Goal: Task Accomplishment & Management: Use online tool/utility

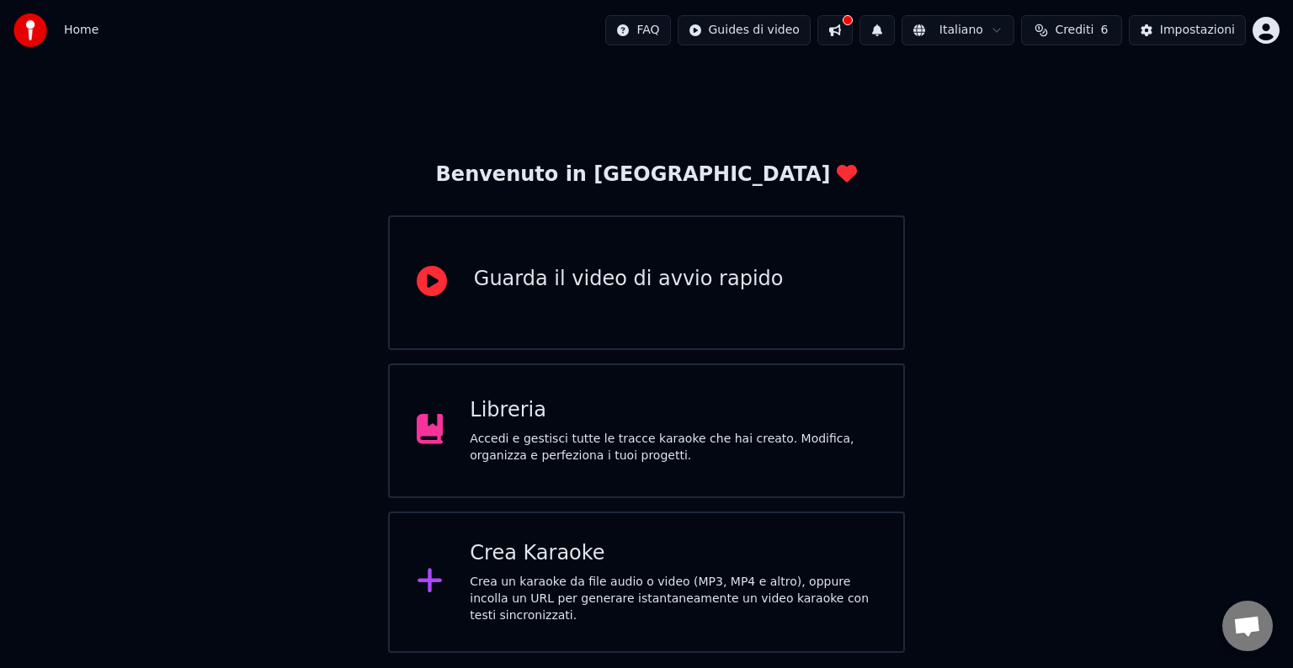
click at [752, 429] on div "Libreria Accedi e gestisci tutte le tracce karaoke che hai creato. Modifica, or…" at bounding box center [673, 430] width 406 height 67
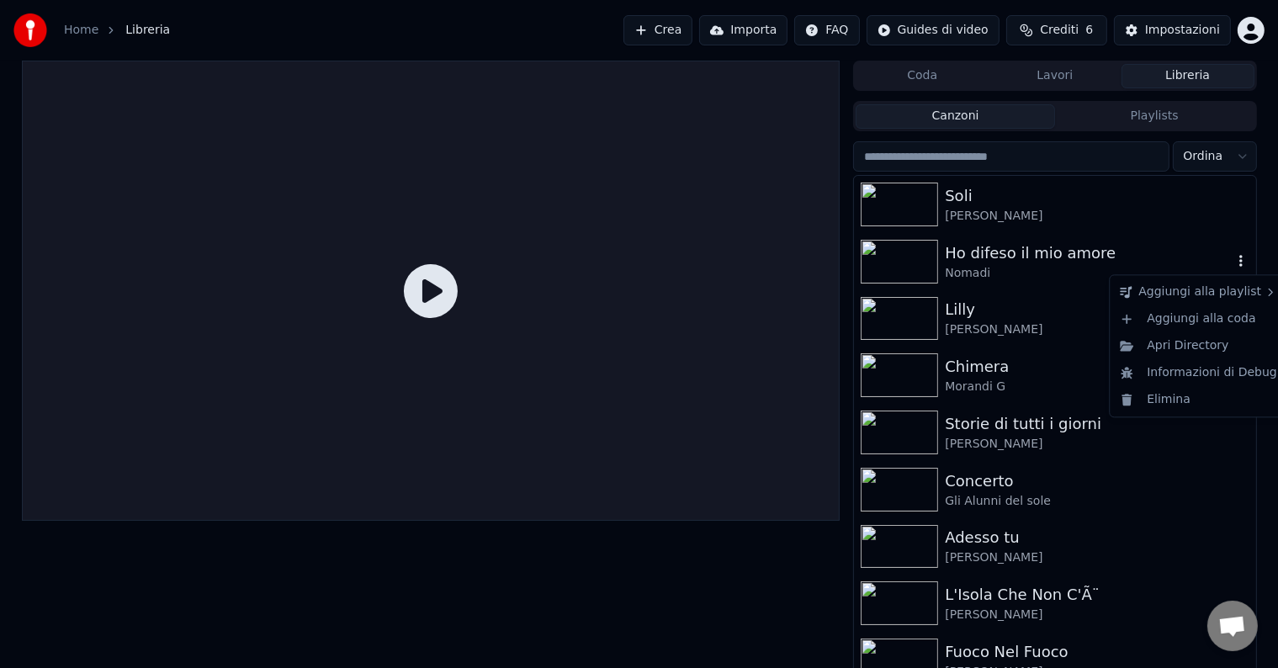
click at [1233, 259] on icon "button" at bounding box center [1241, 260] width 17 height 13
click at [1167, 399] on div "Elimina" at bounding box center [1198, 399] width 171 height 27
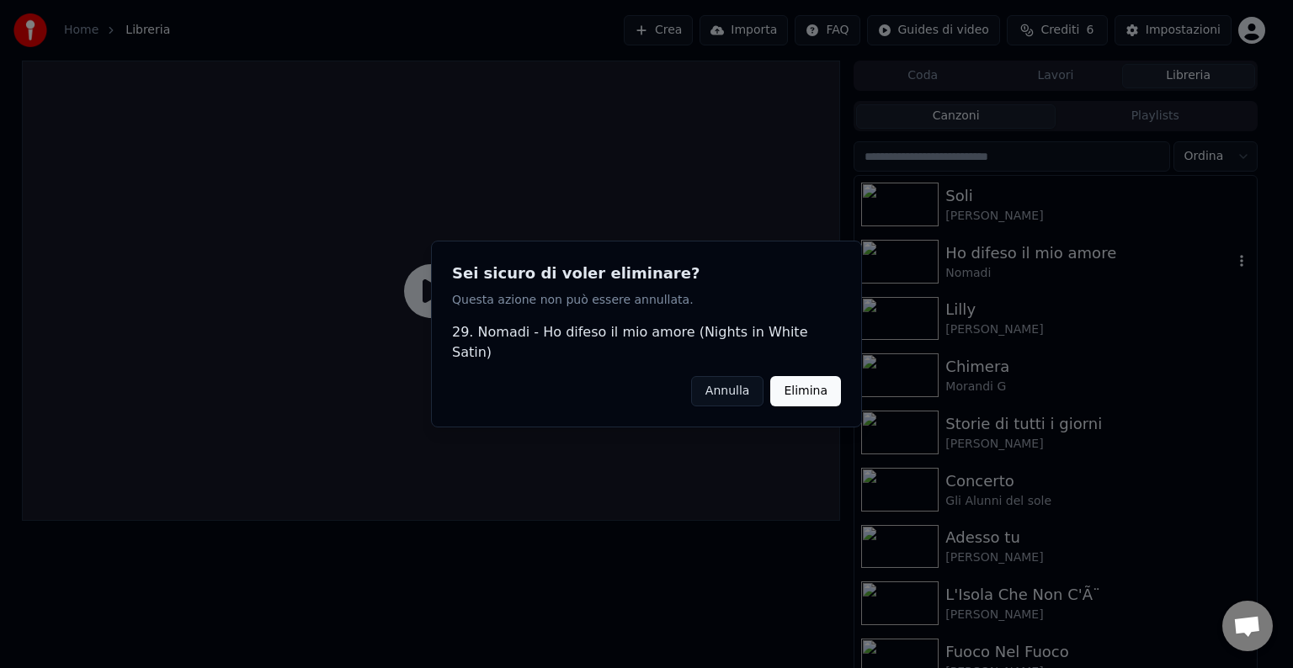
click at [825, 384] on button "Elimina" at bounding box center [805, 391] width 71 height 30
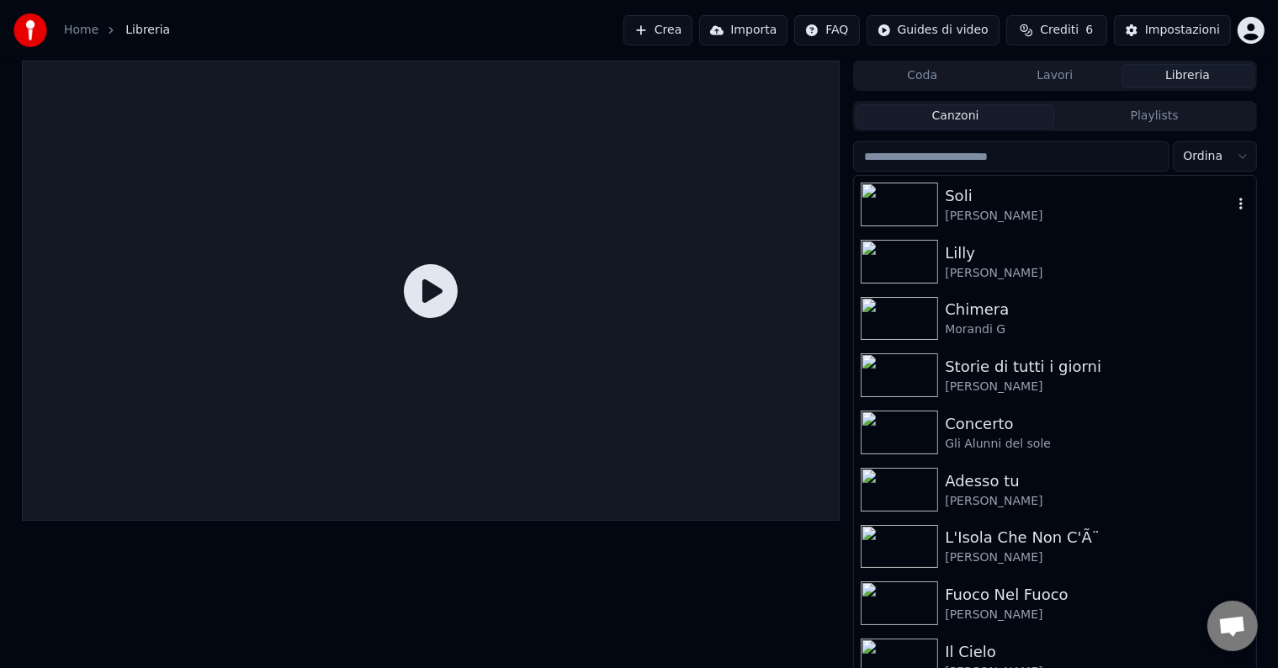
click at [922, 193] on img at bounding box center [899, 205] width 77 height 44
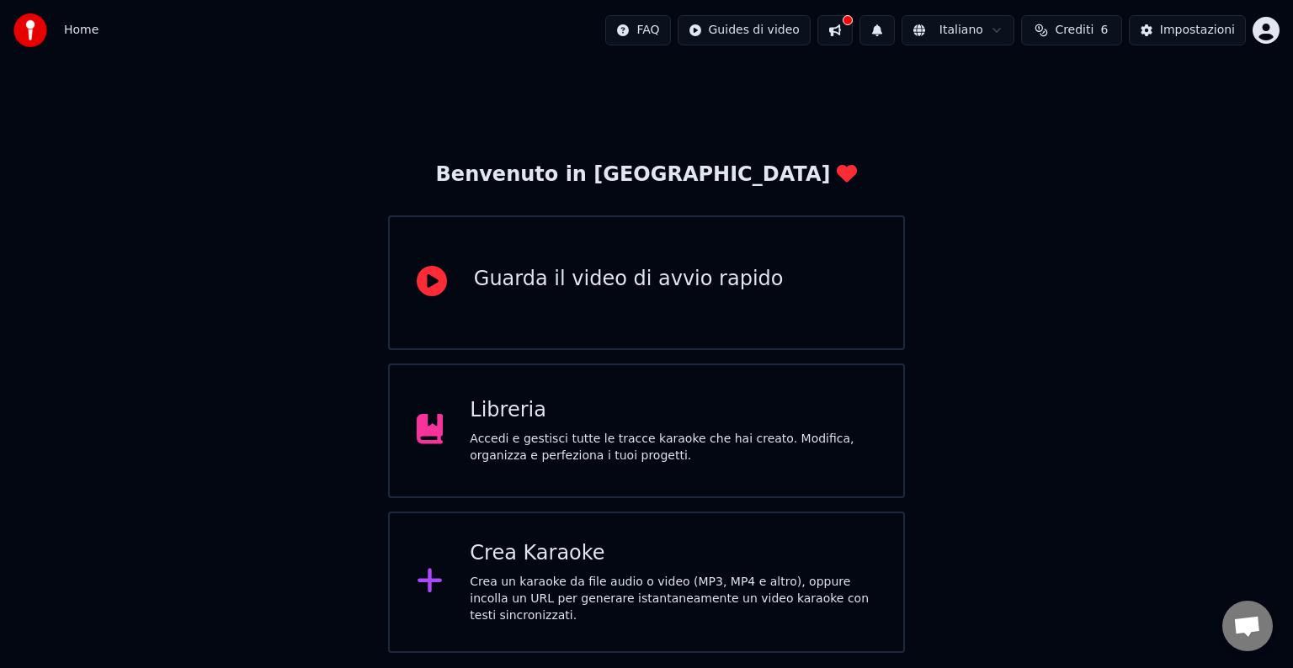
click at [674, 415] on div "Libreria" at bounding box center [673, 410] width 406 height 27
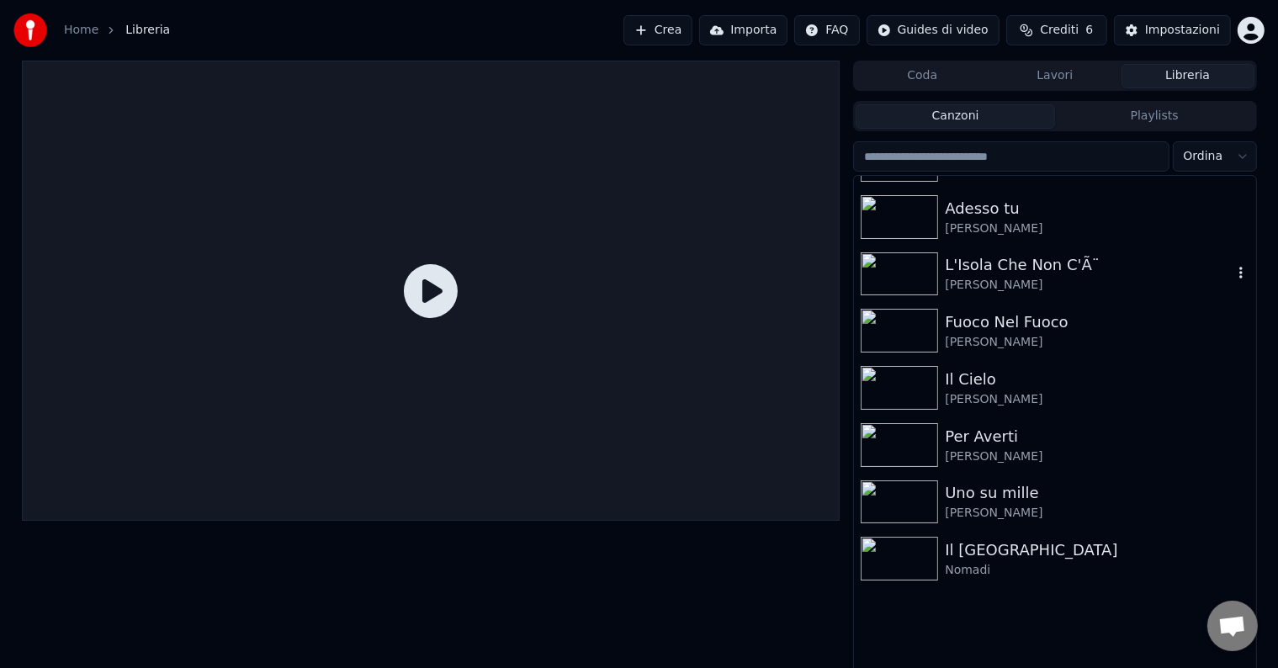
scroll to position [337, 0]
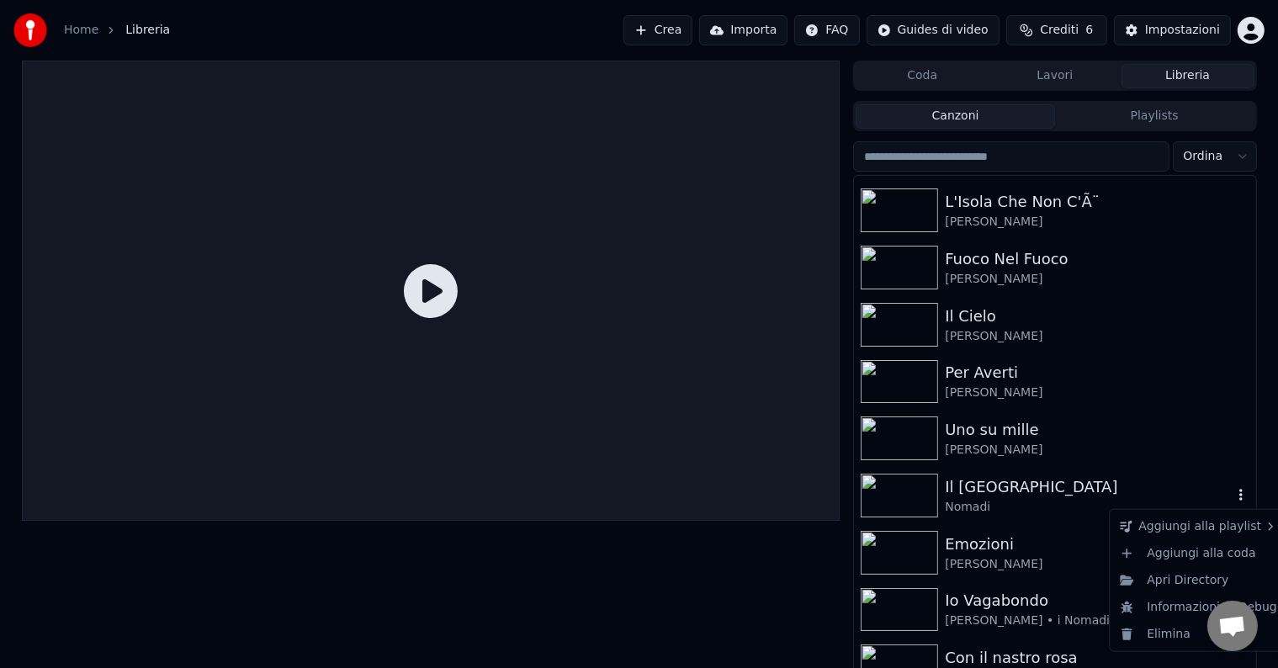
click at [1233, 493] on icon "button" at bounding box center [1241, 494] width 17 height 13
click at [1233, 494] on icon "button" at bounding box center [1241, 494] width 17 height 13
click at [1170, 633] on div "Elimina" at bounding box center [1198, 634] width 171 height 27
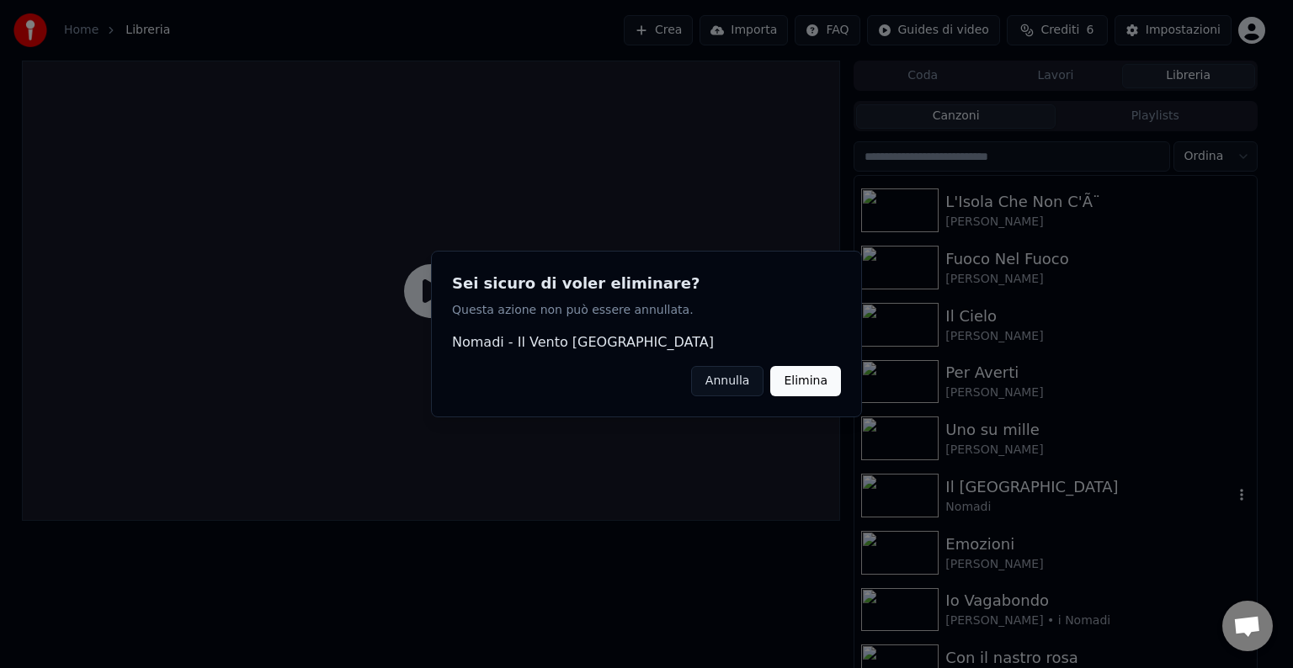
click at [816, 385] on button "Elimina" at bounding box center [805, 381] width 71 height 30
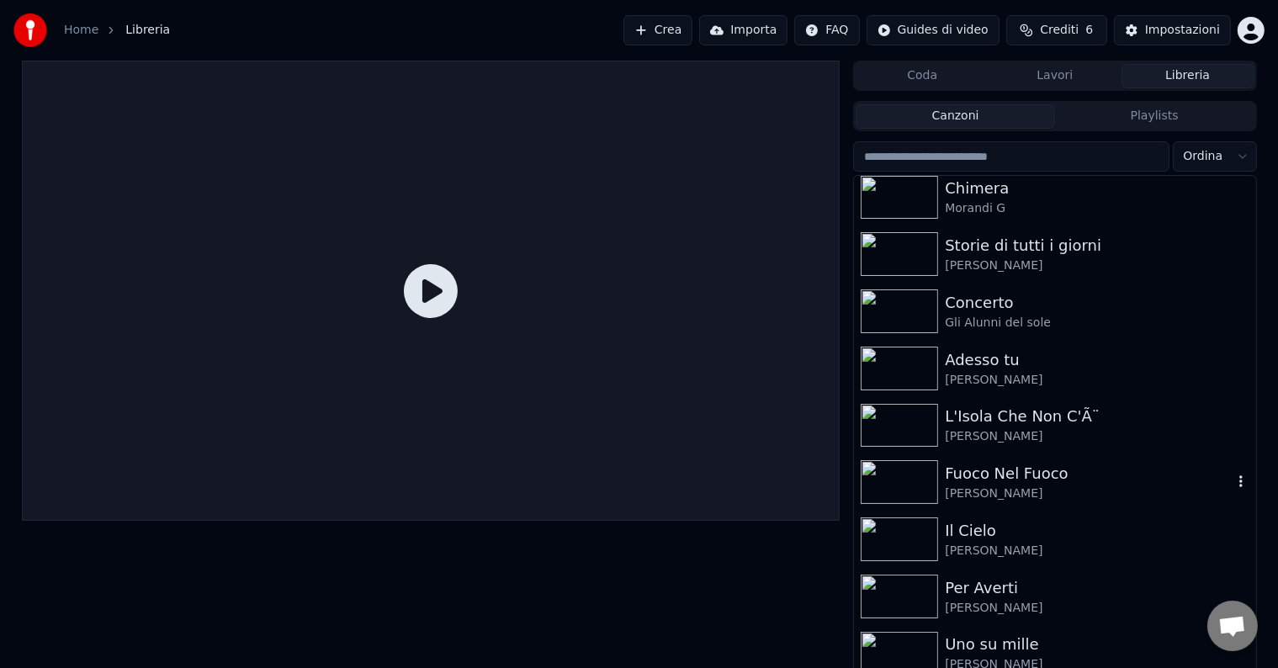
scroll to position [0, 0]
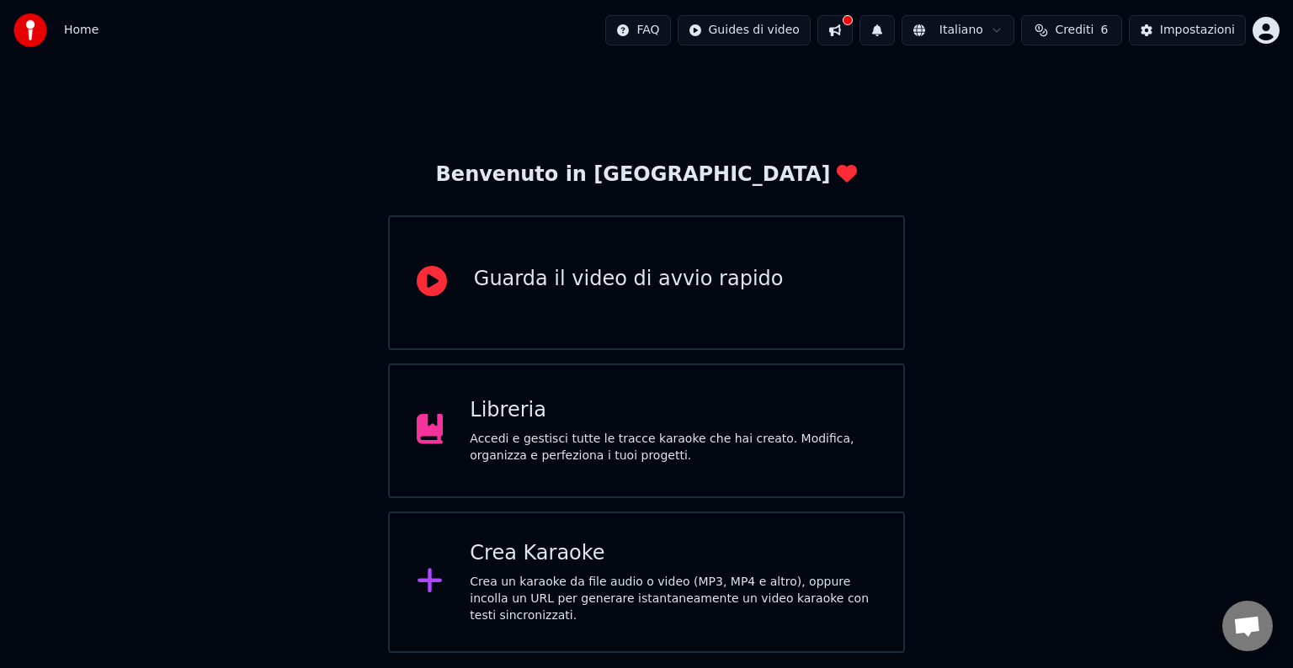
click at [571, 581] on div "Crea un karaoke da file audio o video (MP3, MP4 e altro), oppure incolla un URL…" at bounding box center [673, 599] width 406 height 50
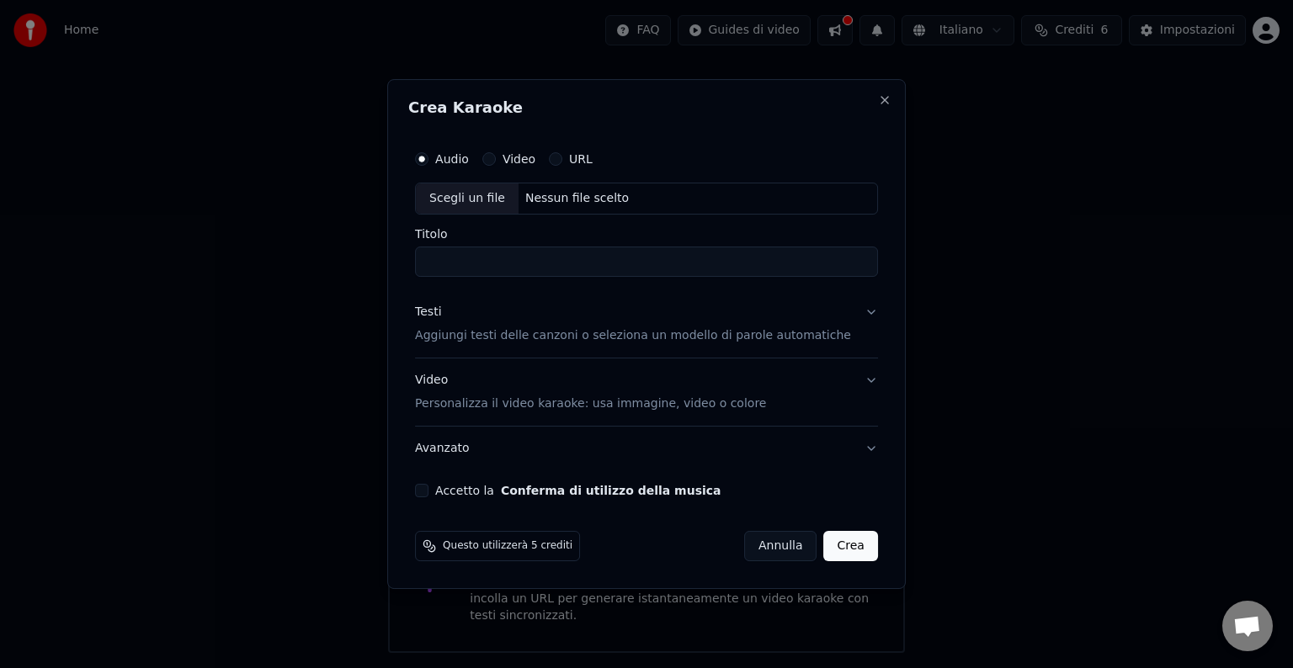
click at [454, 192] on div "Scegli un file" at bounding box center [467, 198] width 103 height 30
type input "**********"
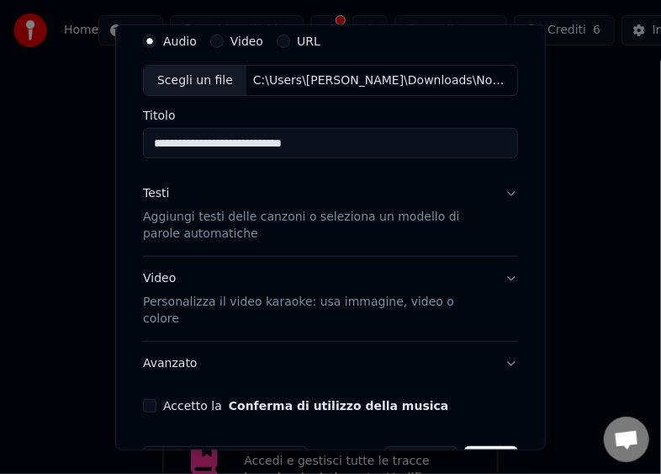
scroll to position [98, 0]
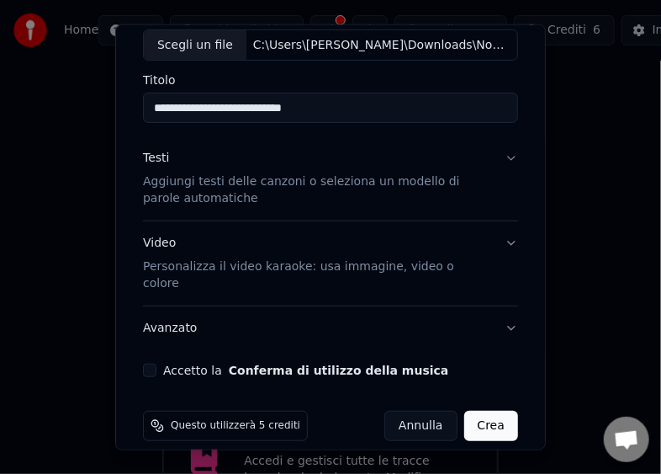
click at [154, 364] on button "Accetto la Conferma di utilizzo della musica" at bounding box center [149, 370] width 13 height 13
click at [478, 411] on button "Crea" at bounding box center [492, 426] width 54 height 30
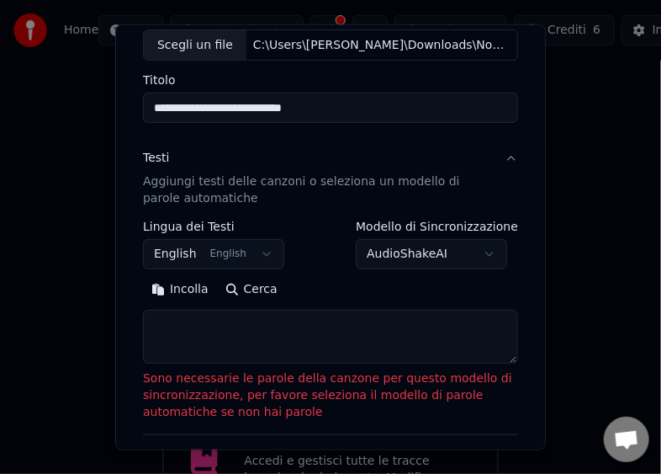
click at [202, 287] on button "Incolla" at bounding box center [180, 289] width 74 height 27
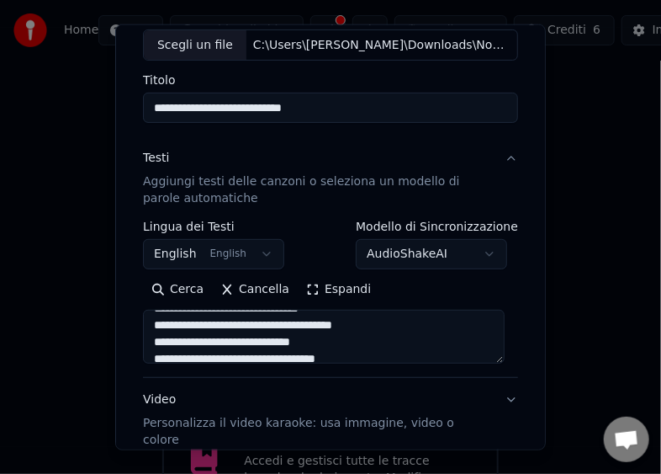
type textarea "**********"
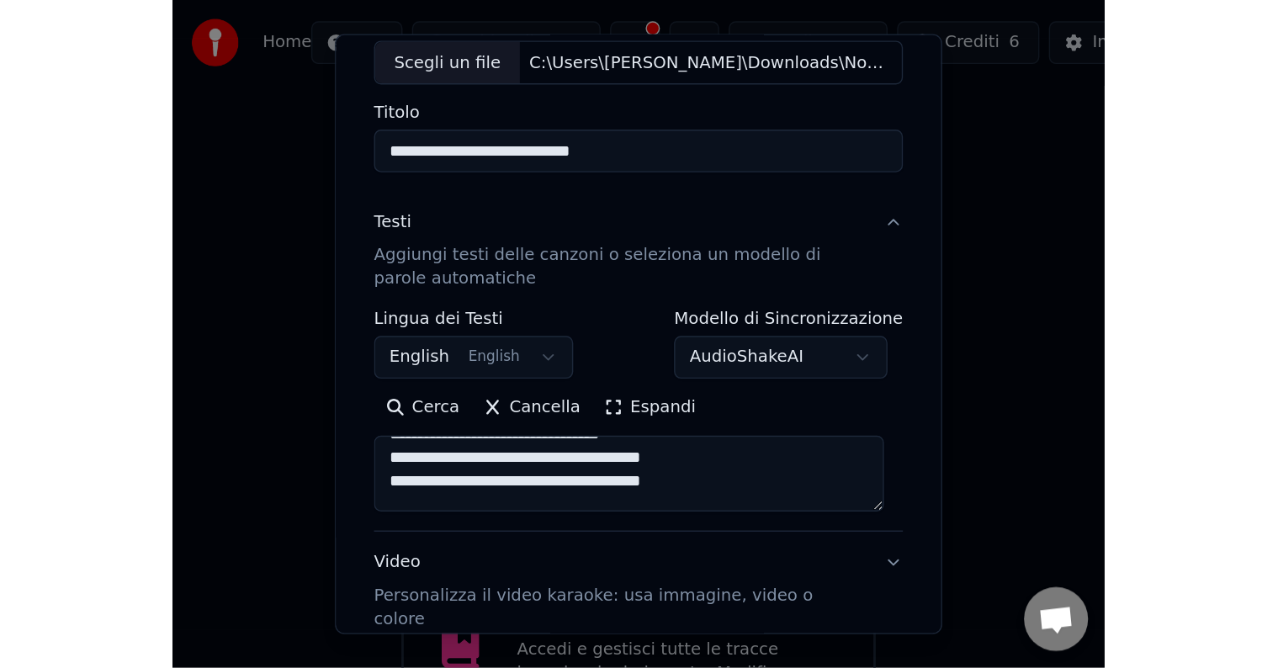
scroll to position [255, 0]
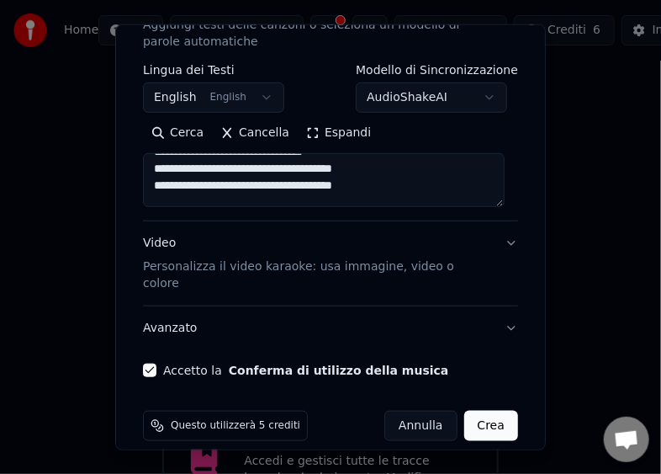
click at [470, 411] on button "Crea" at bounding box center [492, 426] width 54 height 30
select select "**"
type textarea "**********"
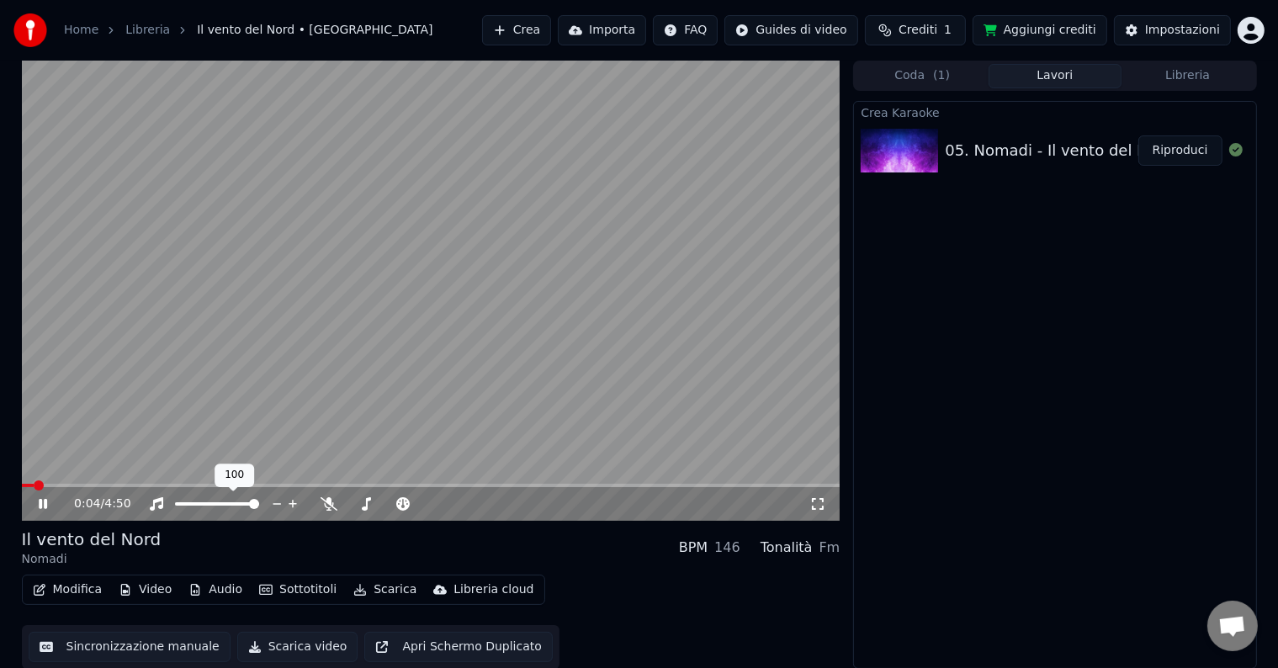
click at [247, 503] on div at bounding box center [232, 504] width 135 height 17
drag, startPoint x: 248, startPoint y: 507, endPoint x: 230, endPoint y: 505, distance: 18.6
click at [230, 505] on div at bounding box center [232, 504] width 135 height 17
click at [192, 505] on span at bounding box center [195, 504] width 10 height 10
click at [38, 504] on icon at bounding box center [55, 503] width 40 height 13
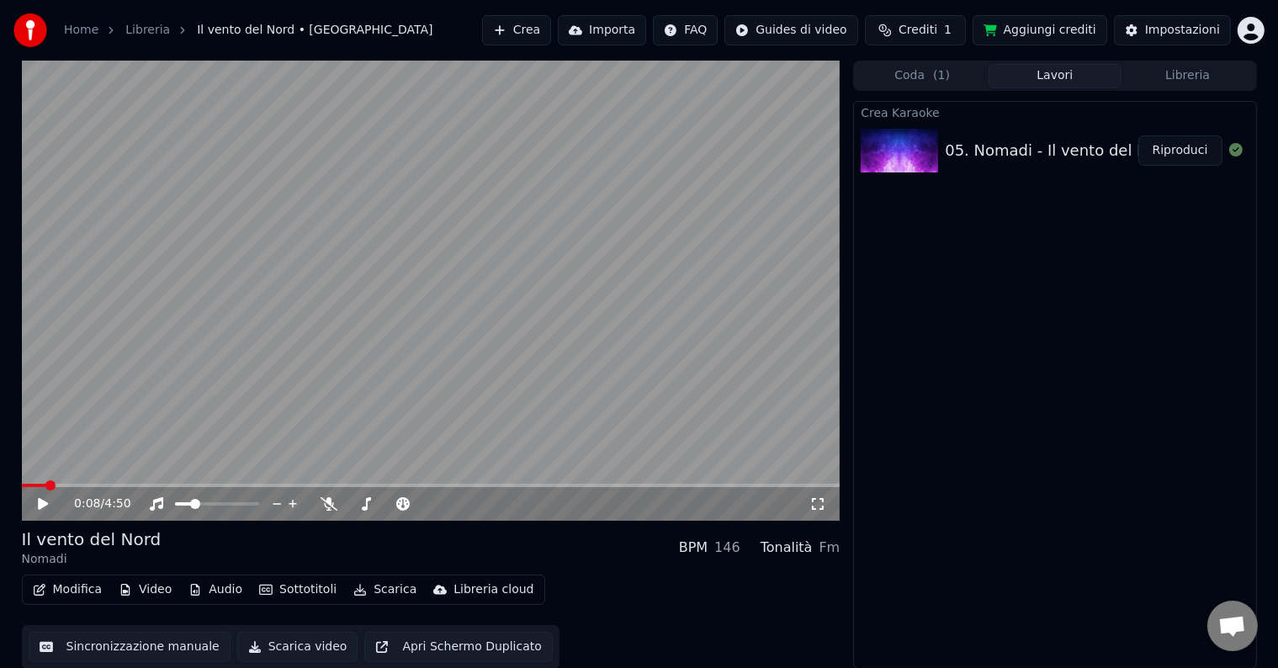
click at [392, 593] on button "Scarica" at bounding box center [385, 590] width 77 height 24
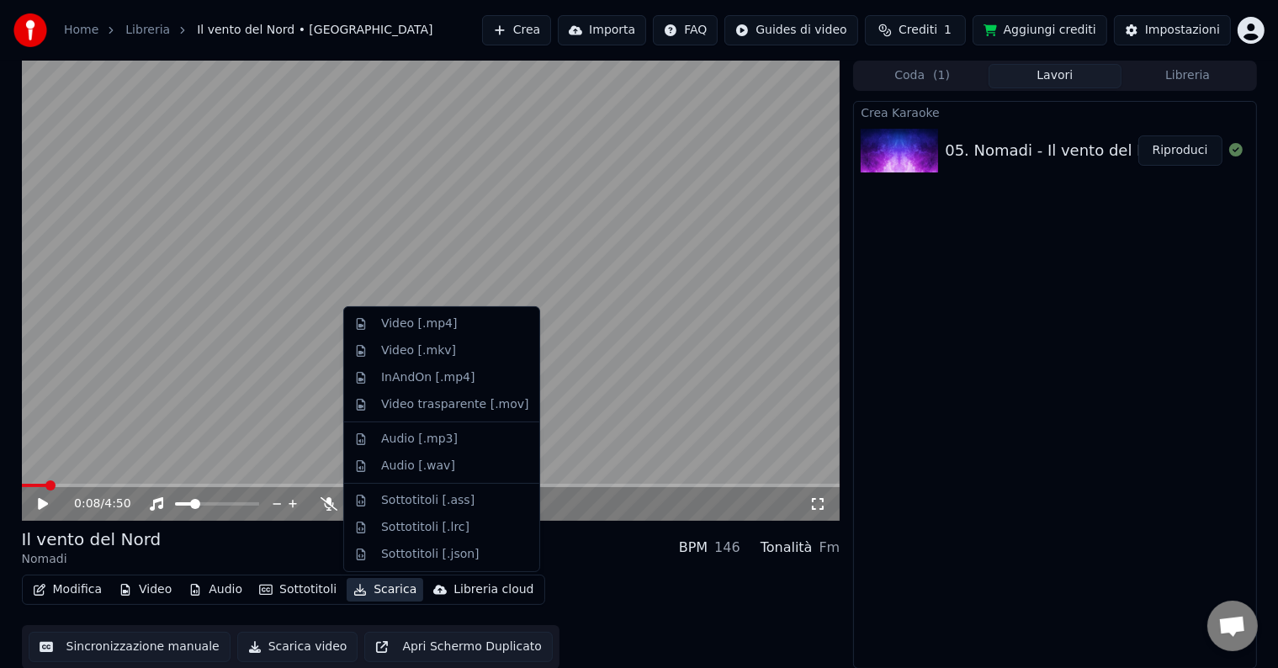
click at [724, 438] on video at bounding box center [431, 291] width 819 height 460
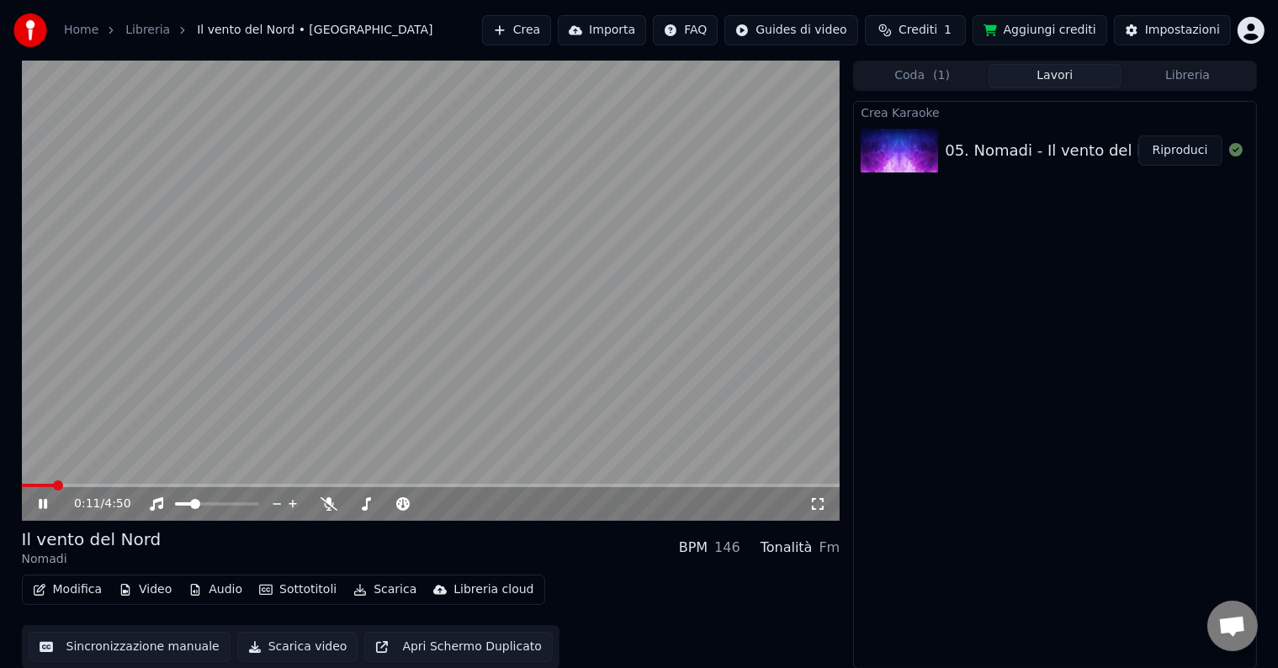
click at [35, 506] on icon at bounding box center [55, 503] width 40 height 13
click at [270, 652] on button "Scarica video" at bounding box center [297, 647] width 121 height 30
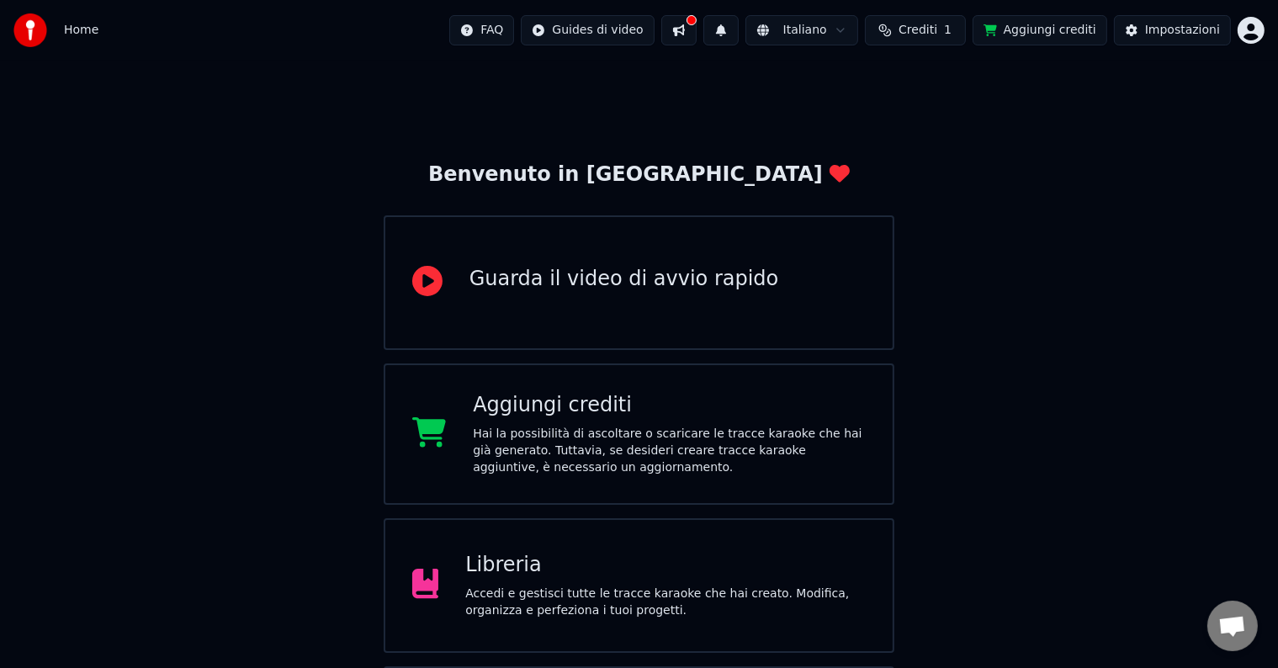
click at [599, 555] on div "Libreria" at bounding box center [665, 565] width 401 height 27
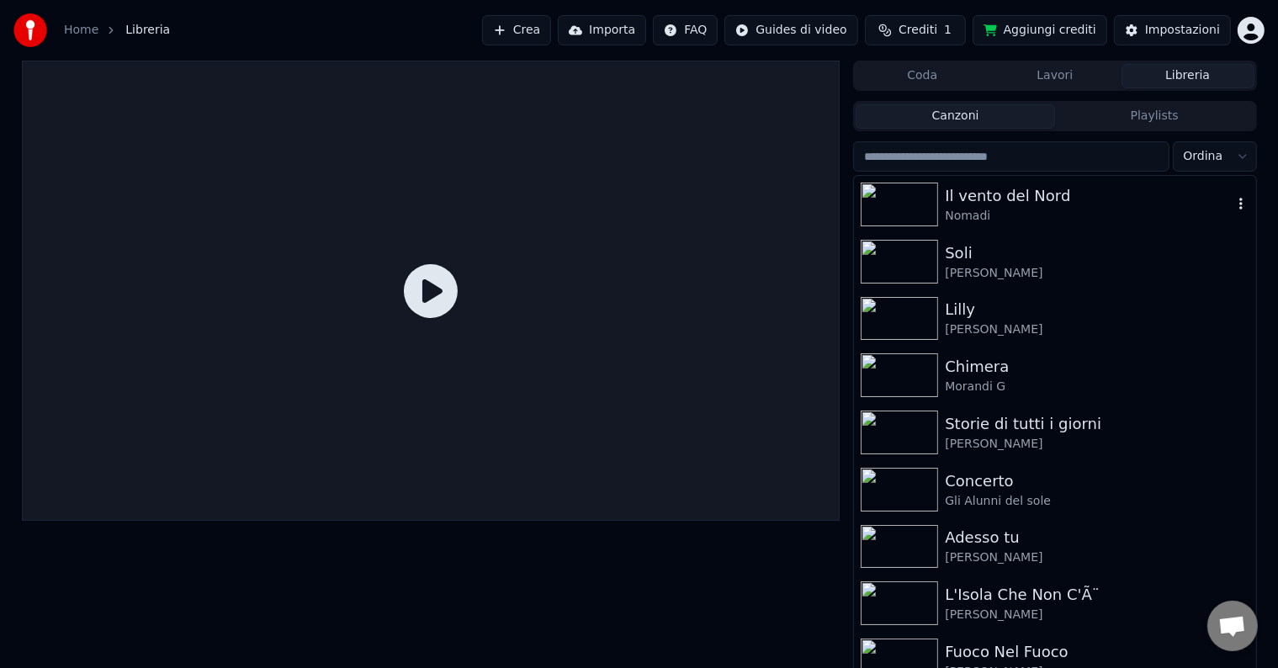
click at [927, 210] on img at bounding box center [899, 205] width 77 height 44
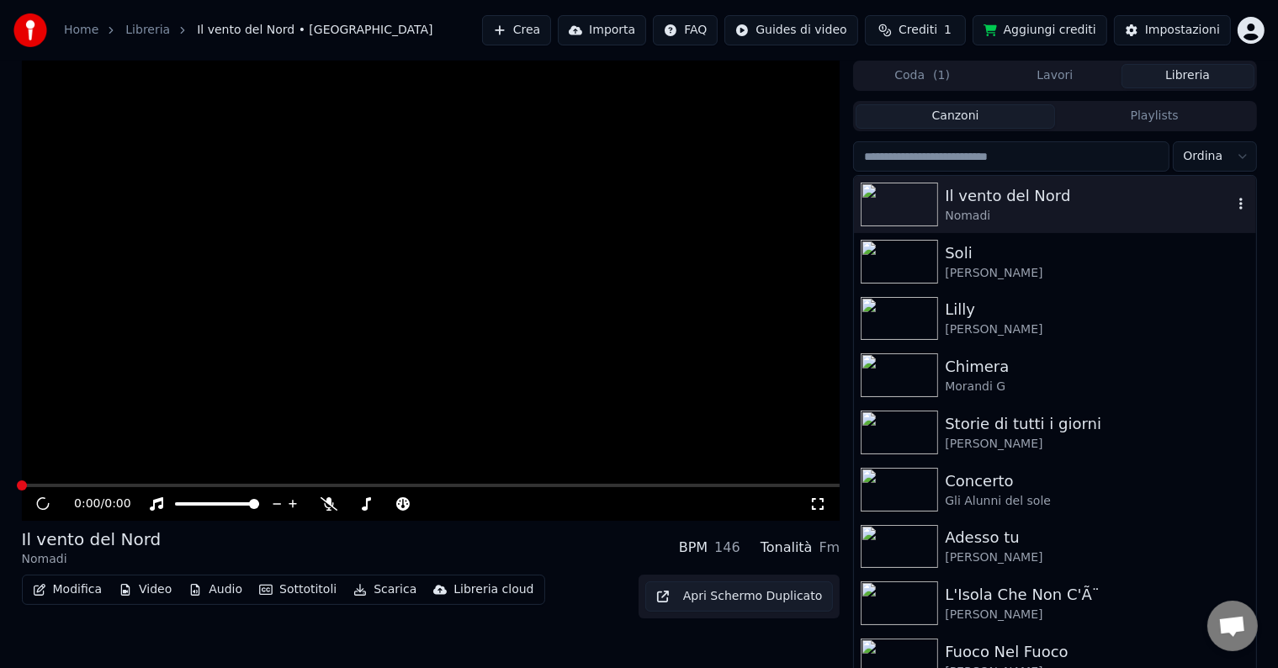
click at [927, 210] on img at bounding box center [899, 205] width 77 height 44
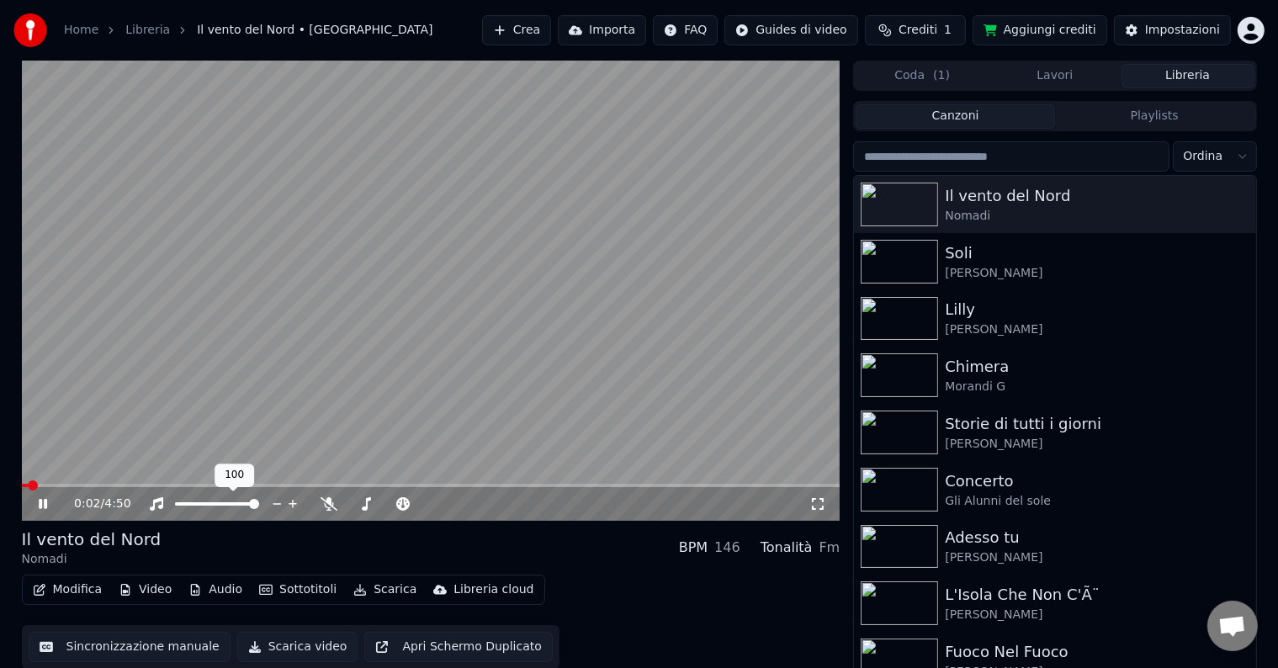
drag, startPoint x: 263, startPoint y: 500, endPoint x: 248, endPoint y: 502, distance: 15.2
click at [248, 502] on div at bounding box center [232, 504] width 135 height 17
drag, startPoint x: 247, startPoint y: 502, endPoint x: 232, endPoint y: 496, distance: 16.3
click at [242, 501] on div at bounding box center [232, 504] width 135 height 17
drag, startPoint x: 229, startPoint y: 496, endPoint x: 213, endPoint y: 497, distance: 16.1
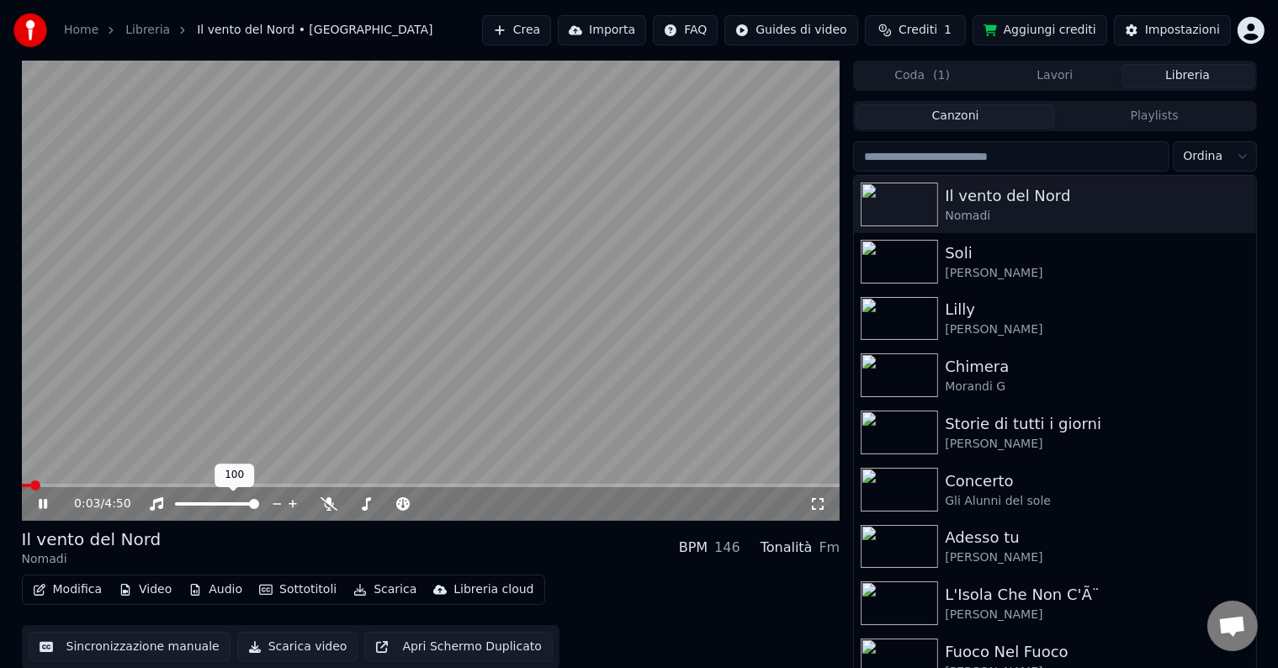
click at [214, 498] on div at bounding box center [232, 504] width 135 height 17
drag, startPoint x: 211, startPoint y: 498, endPoint x: 195, endPoint y: 494, distance: 16.5
click at [210, 500] on div at bounding box center [232, 504] width 135 height 17
click at [193, 495] on div "0:03 / 4:50" at bounding box center [431, 504] width 819 height 34
click at [193, 506] on span at bounding box center [184, 503] width 18 height 3
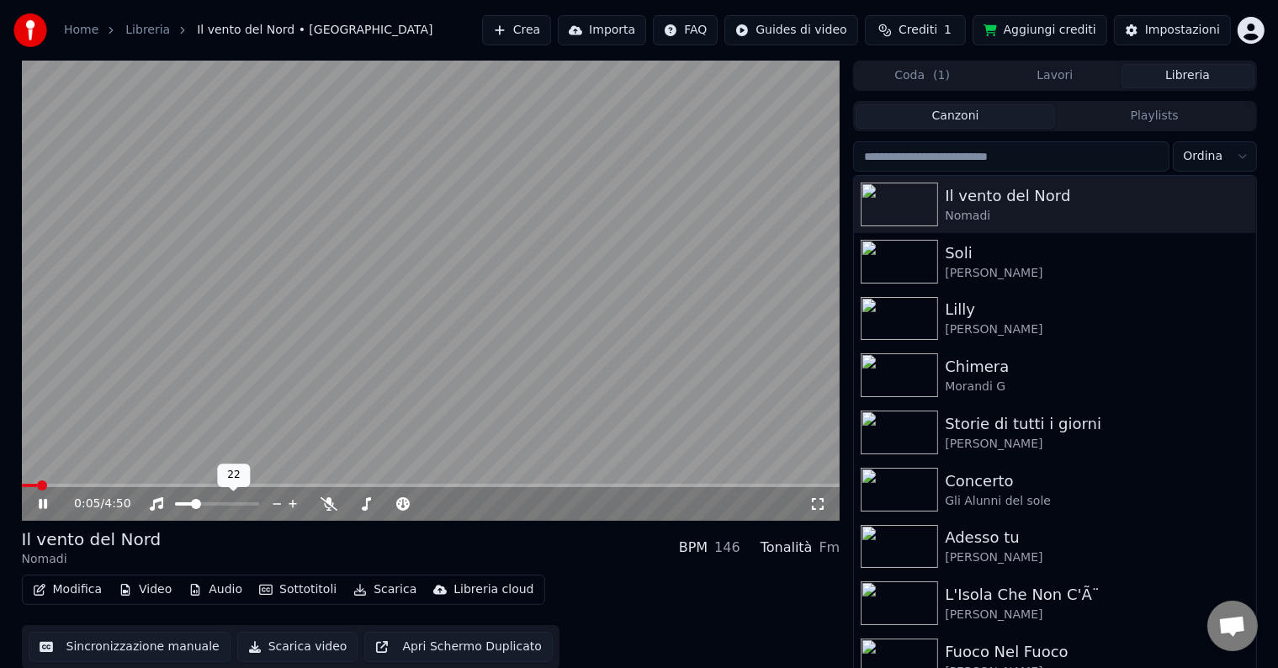
click at [168, 502] on div at bounding box center [232, 504] width 135 height 17
click at [169, 506] on div at bounding box center [232, 504] width 135 height 17
click at [178, 505] on span at bounding box center [176, 503] width 3 height 3
click at [505, 486] on span at bounding box center [431, 485] width 819 height 3
click at [184, 502] on span at bounding box center [188, 504] width 10 height 10
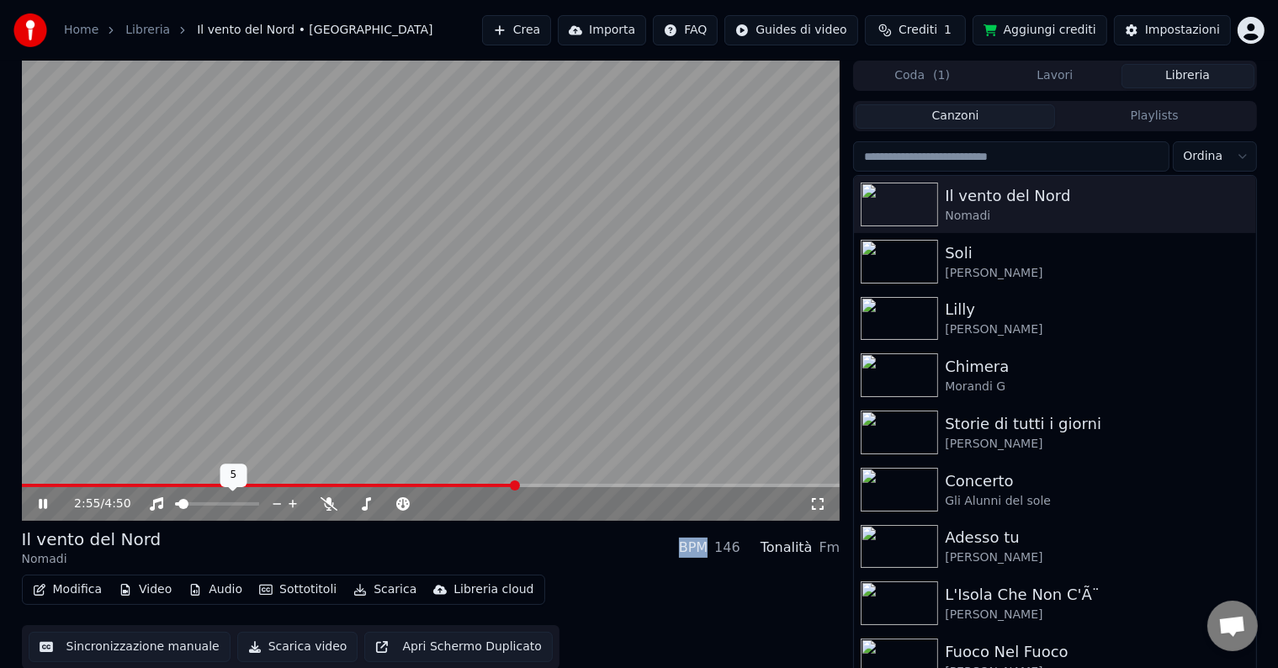
click at [179, 502] on span at bounding box center [177, 503] width 4 height 3
click at [608, 485] on span at bounding box center [431, 485] width 819 height 3
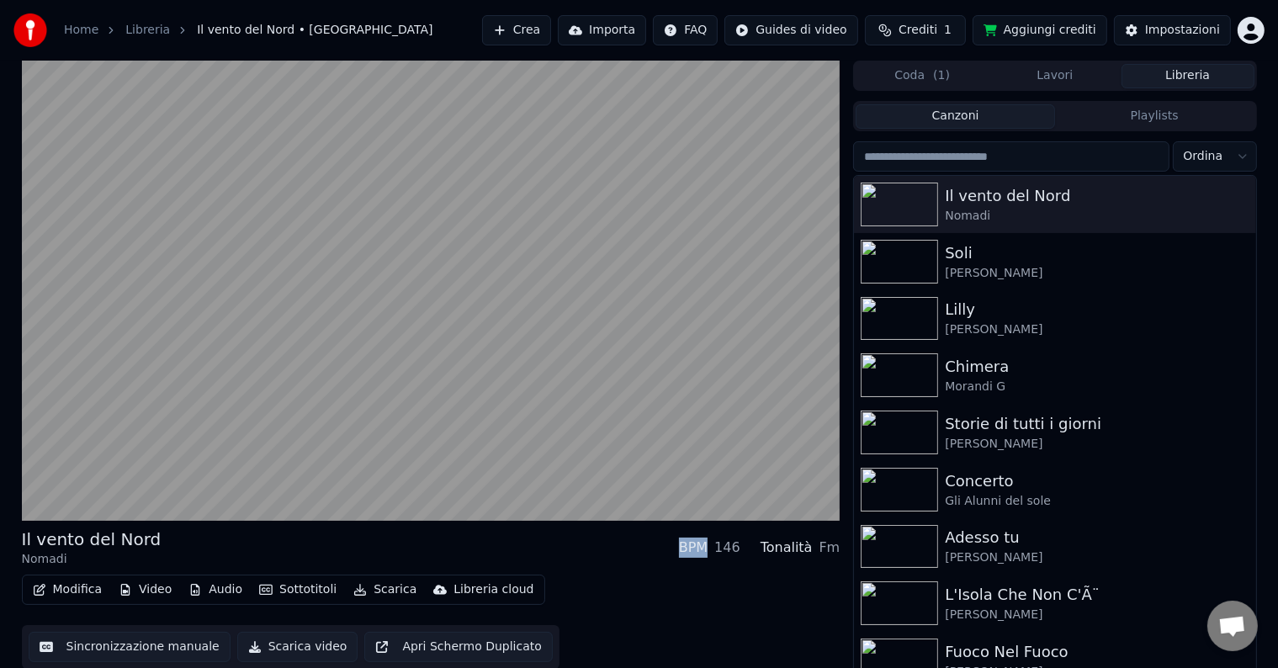
click at [178, 650] on button "Sincronizzazione manuale" at bounding box center [130, 647] width 202 height 30
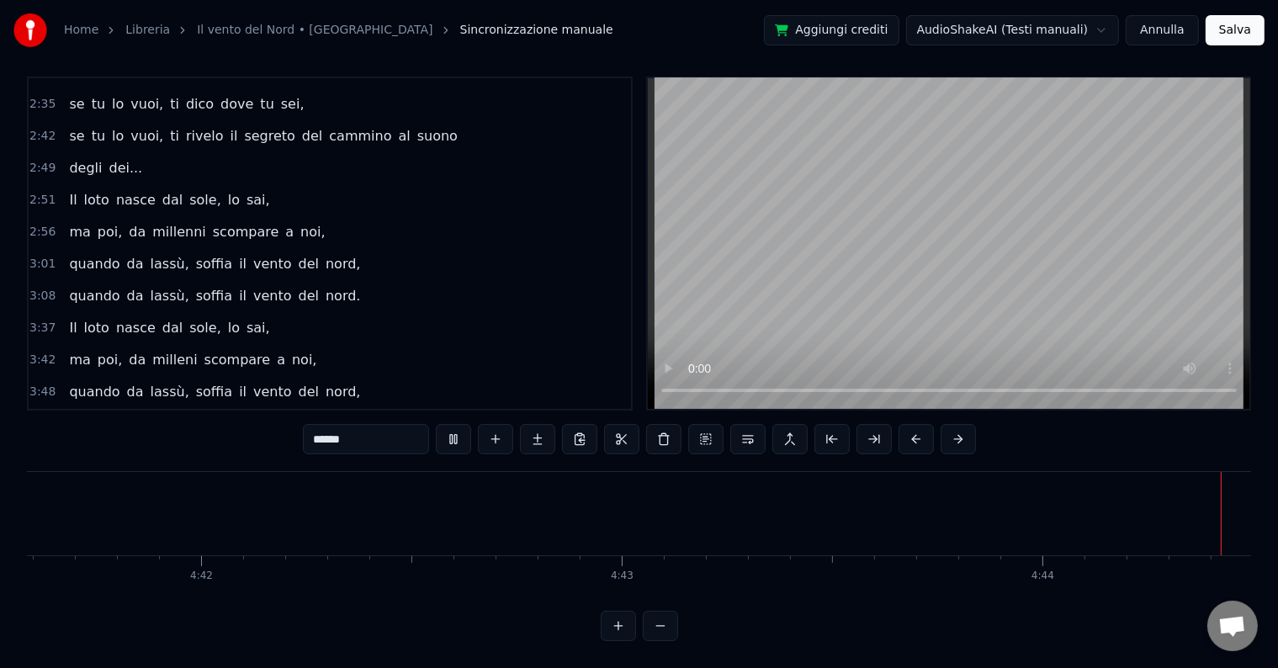
scroll to position [0, 119607]
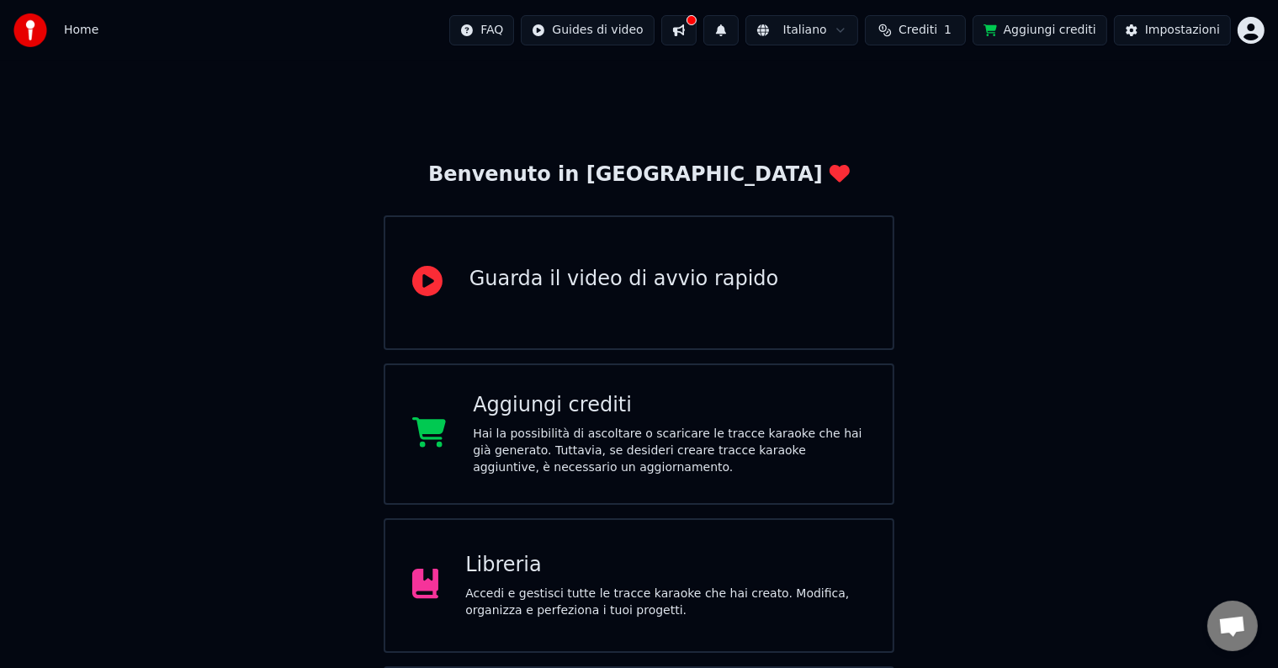
click at [589, 566] on div "Libreria" at bounding box center [665, 565] width 401 height 27
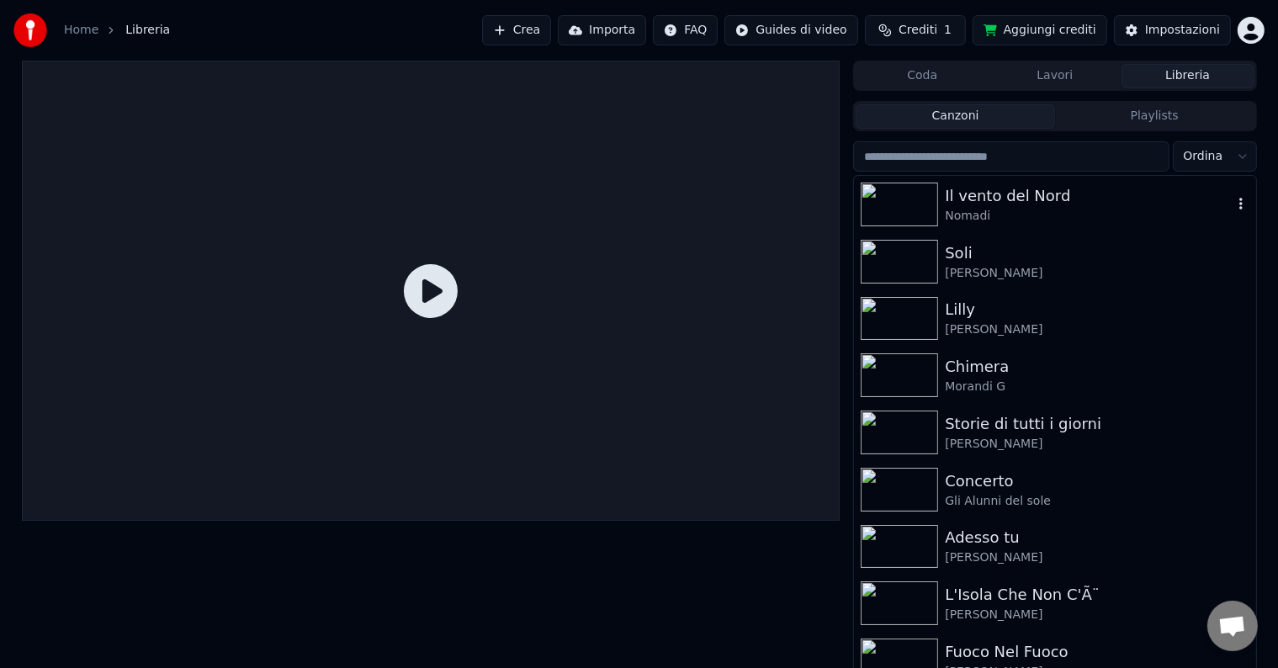
click at [1109, 210] on div "Nomadi" at bounding box center [1088, 216] width 287 height 17
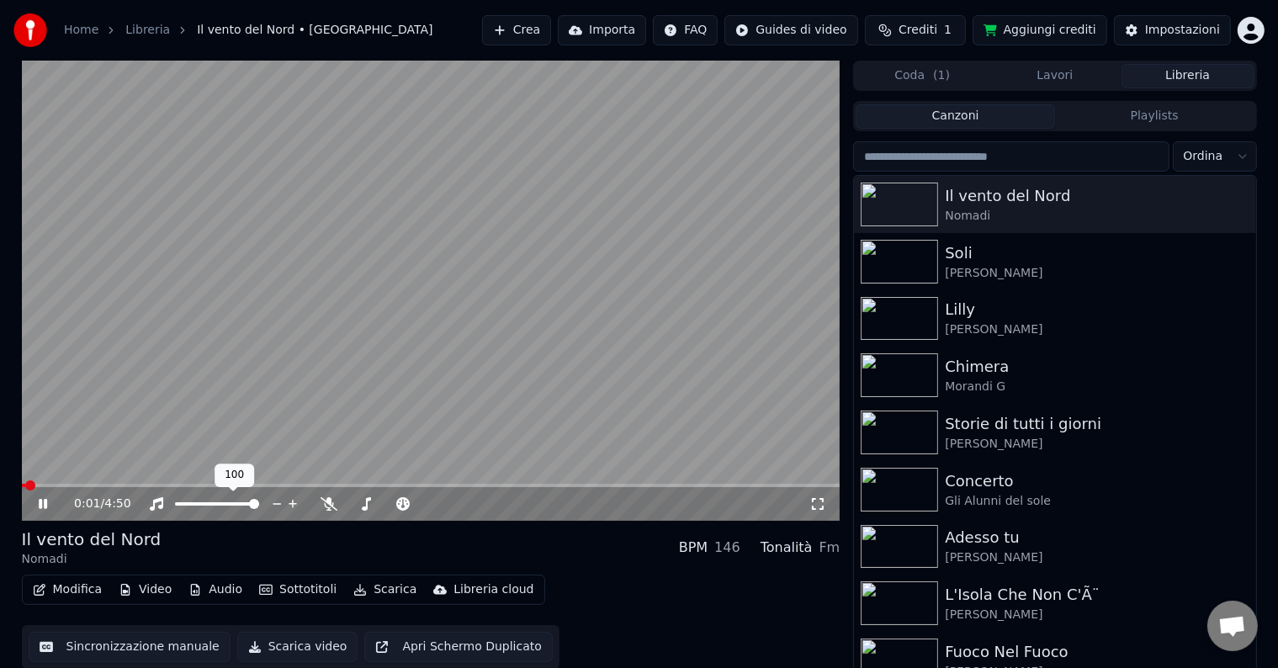
click at [178, 503] on div at bounding box center [232, 504] width 135 height 17
click at [183, 506] on span at bounding box center [179, 503] width 9 height 3
click at [84, 592] on button "Modifica" at bounding box center [67, 590] width 83 height 24
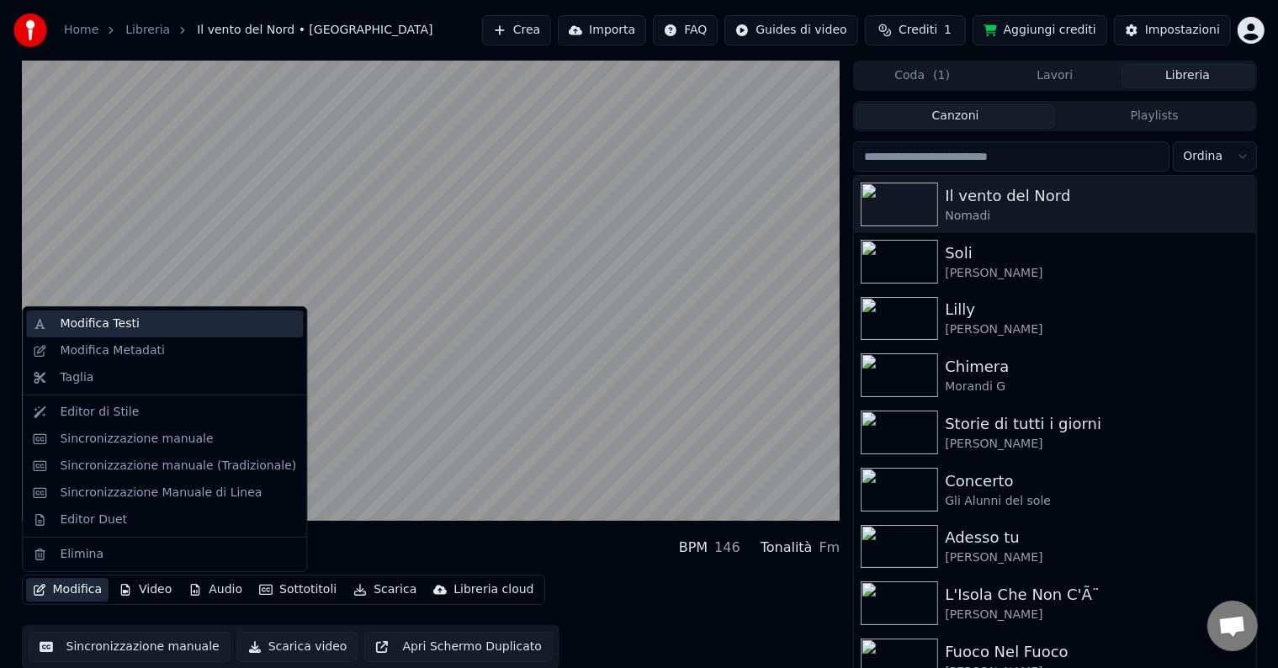
click at [134, 321] on div "Modifica Testi" at bounding box center [178, 324] width 236 height 17
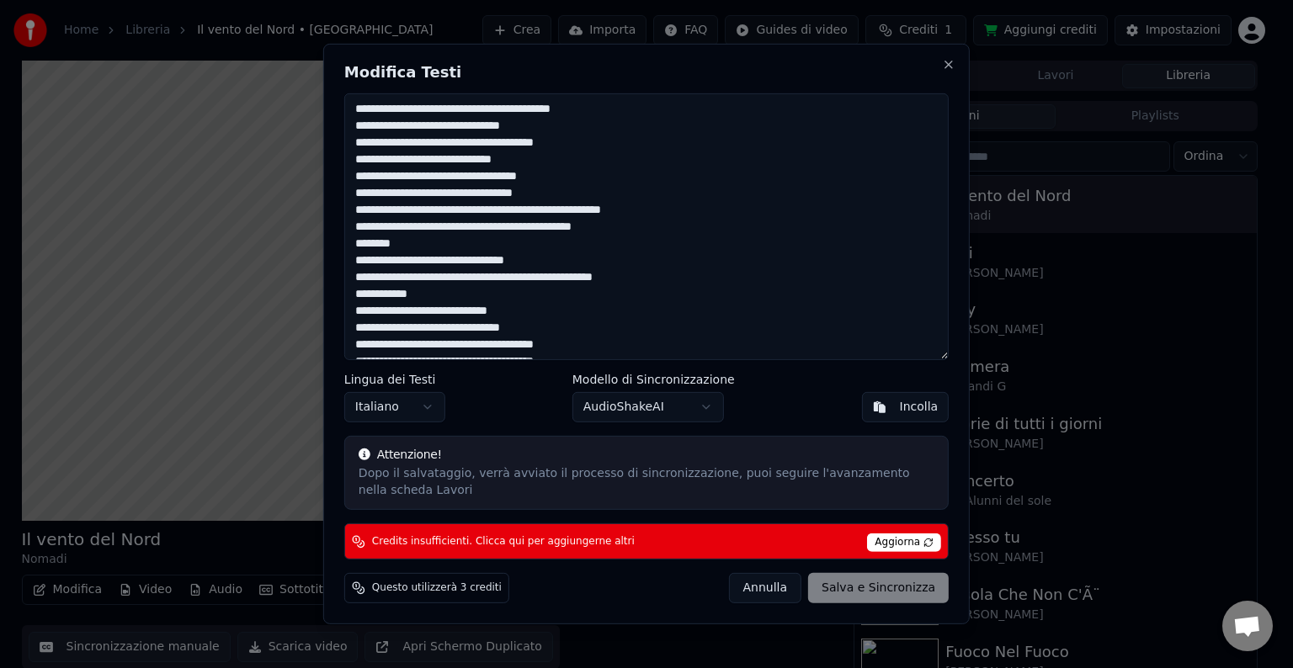
drag, startPoint x: 509, startPoint y: 310, endPoint x: 425, endPoint y: 181, distance: 153.8
click at [512, 297] on textarea at bounding box center [646, 226] width 604 height 267
click at [379, 285] on textarea at bounding box center [646, 226] width 604 height 267
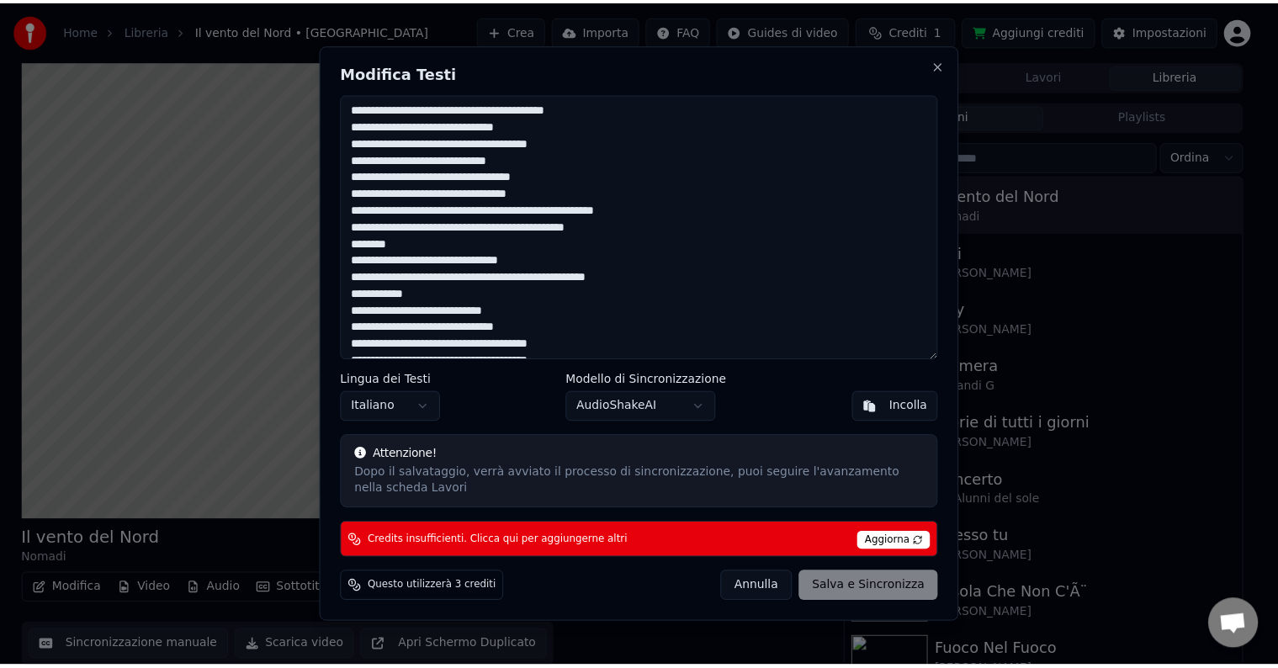
scroll to position [252, 0]
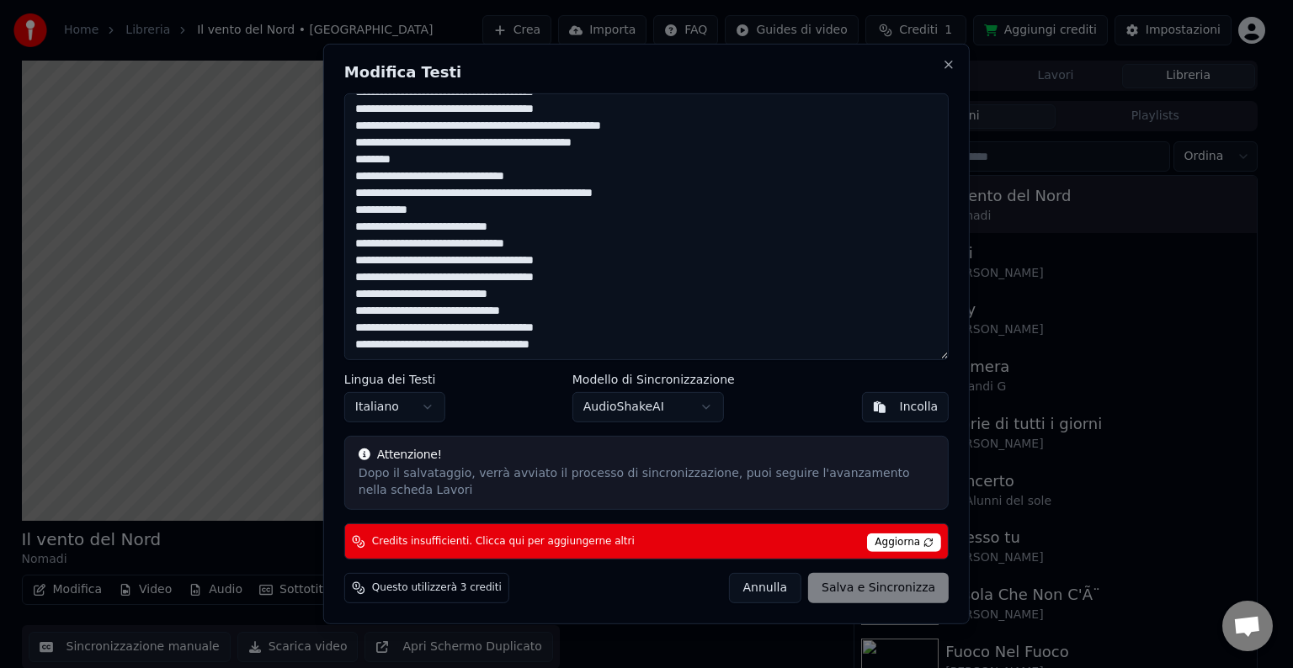
click at [500, 336] on textarea at bounding box center [646, 226] width 604 height 267
type textarea "**********"
click at [747, 587] on button "Annulla" at bounding box center [764, 588] width 73 height 30
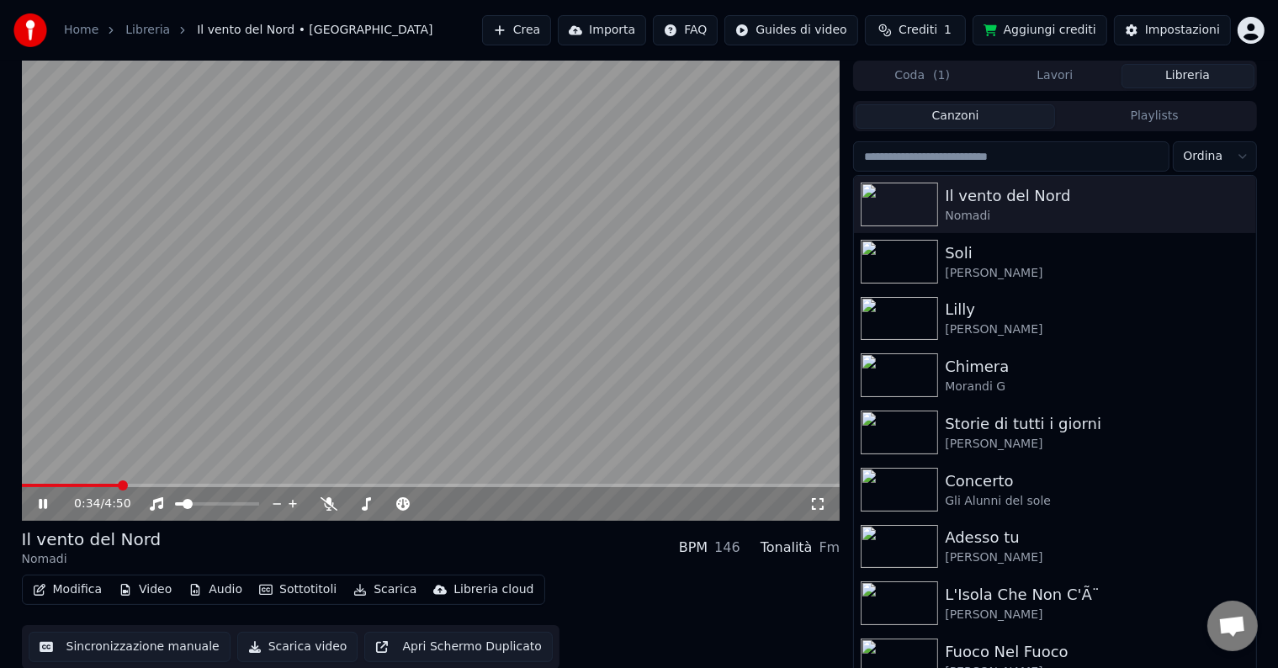
click at [753, 486] on span at bounding box center [431, 485] width 819 height 3
click at [42, 502] on icon at bounding box center [55, 503] width 40 height 13
click at [167, 644] on button "Sincronizzazione manuale" at bounding box center [130, 647] width 202 height 30
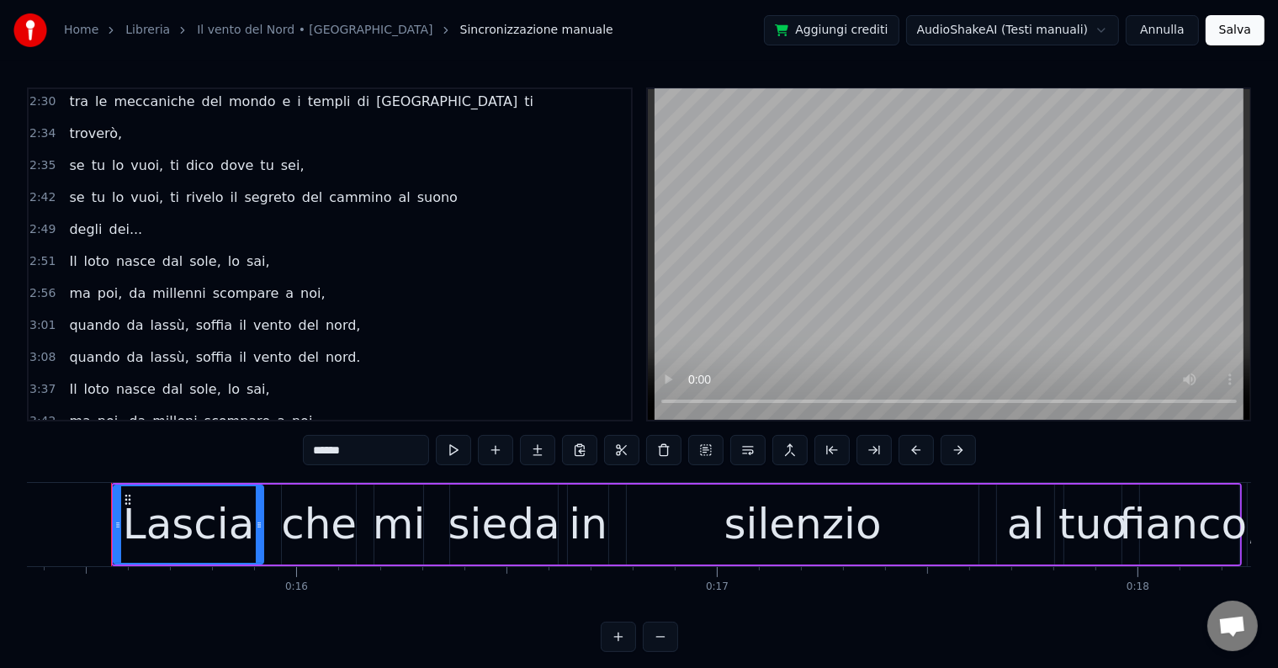
scroll to position [598, 0]
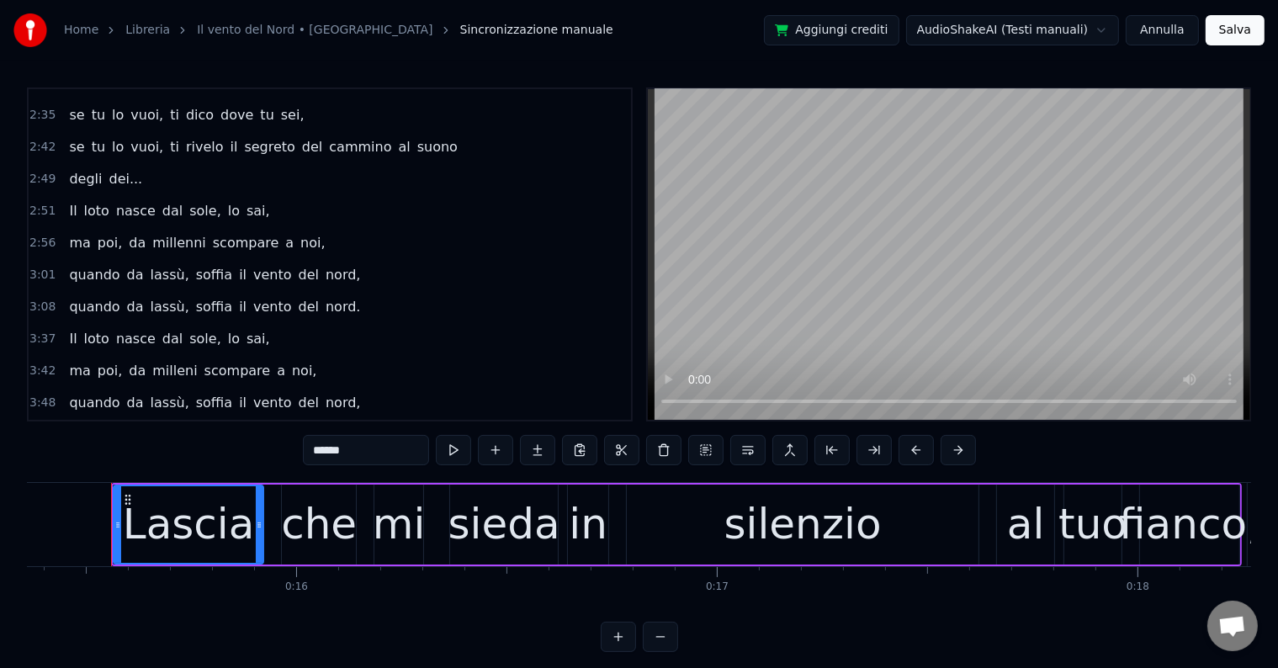
click at [391, 419] on div "3:54 quando da lassù, soffia il vento del nord" at bounding box center [330, 435] width 603 height 32
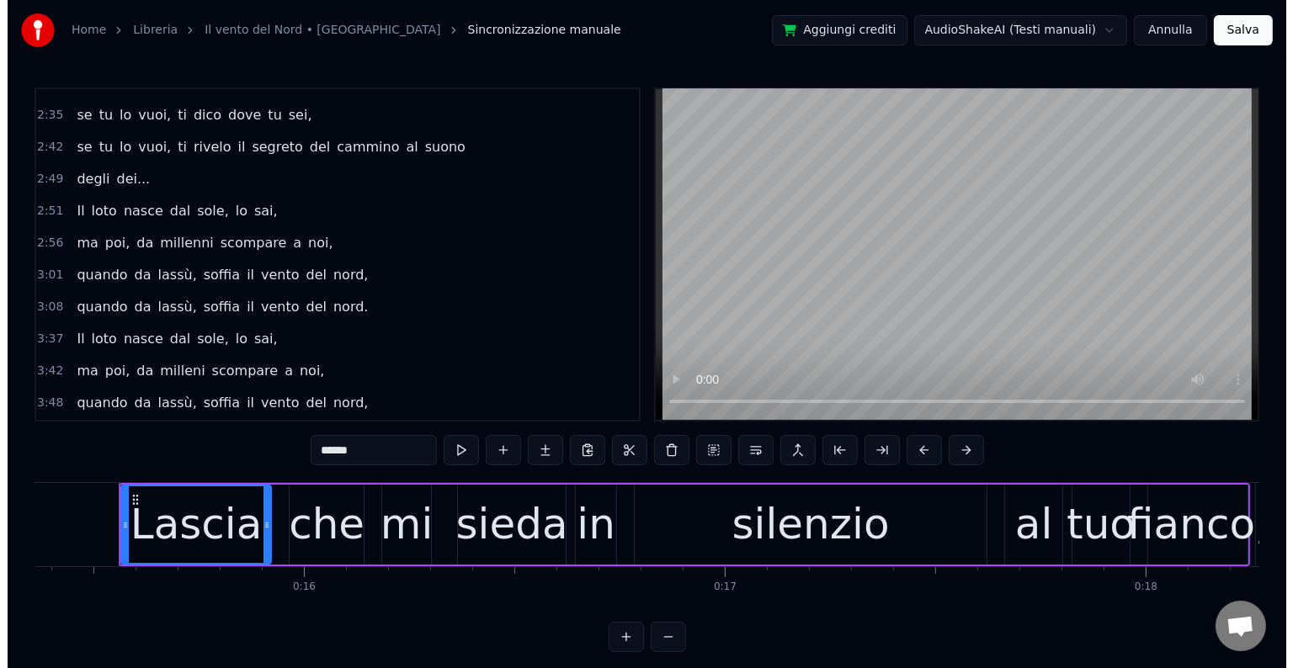
scroll to position [0, 98619]
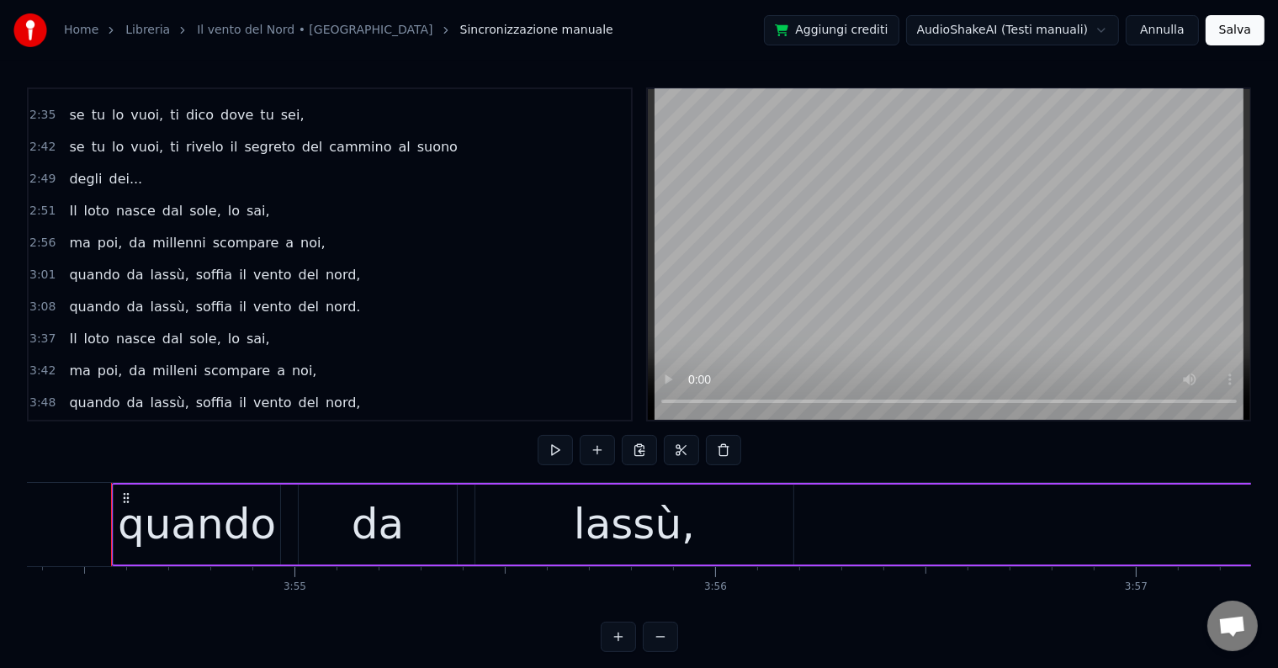
click at [391, 419] on div "3:54 quando da lassù, soffia il vento del nord" at bounding box center [330, 435] width 603 height 32
click at [242, 27] on link "Il vento del Nord • [GEOGRAPHIC_DATA]" at bounding box center [315, 30] width 236 height 17
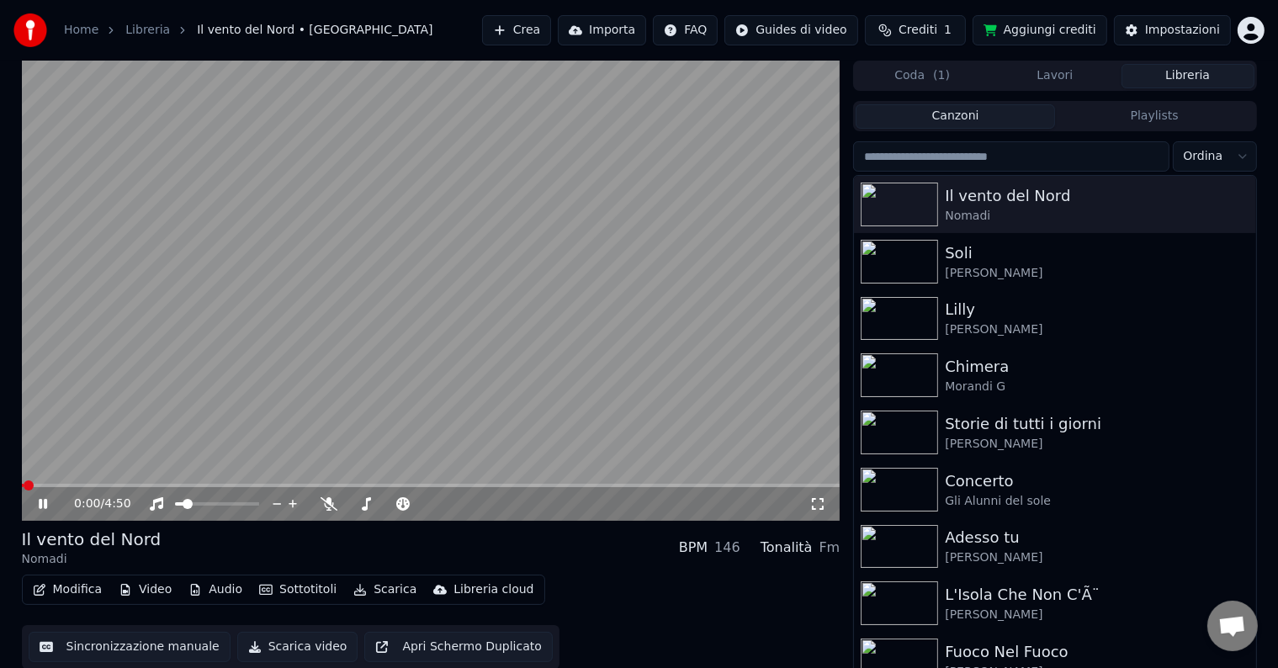
click at [86, 595] on button "Modifica" at bounding box center [67, 590] width 83 height 24
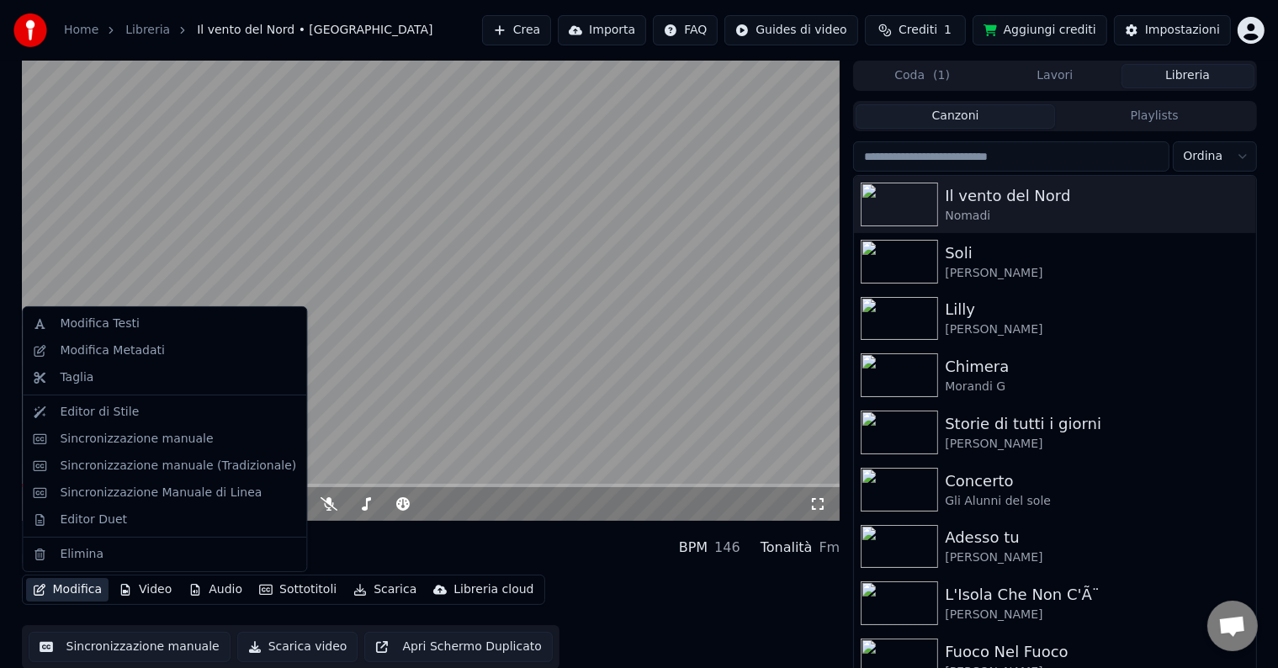
click at [491, 448] on video at bounding box center [431, 291] width 819 height 460
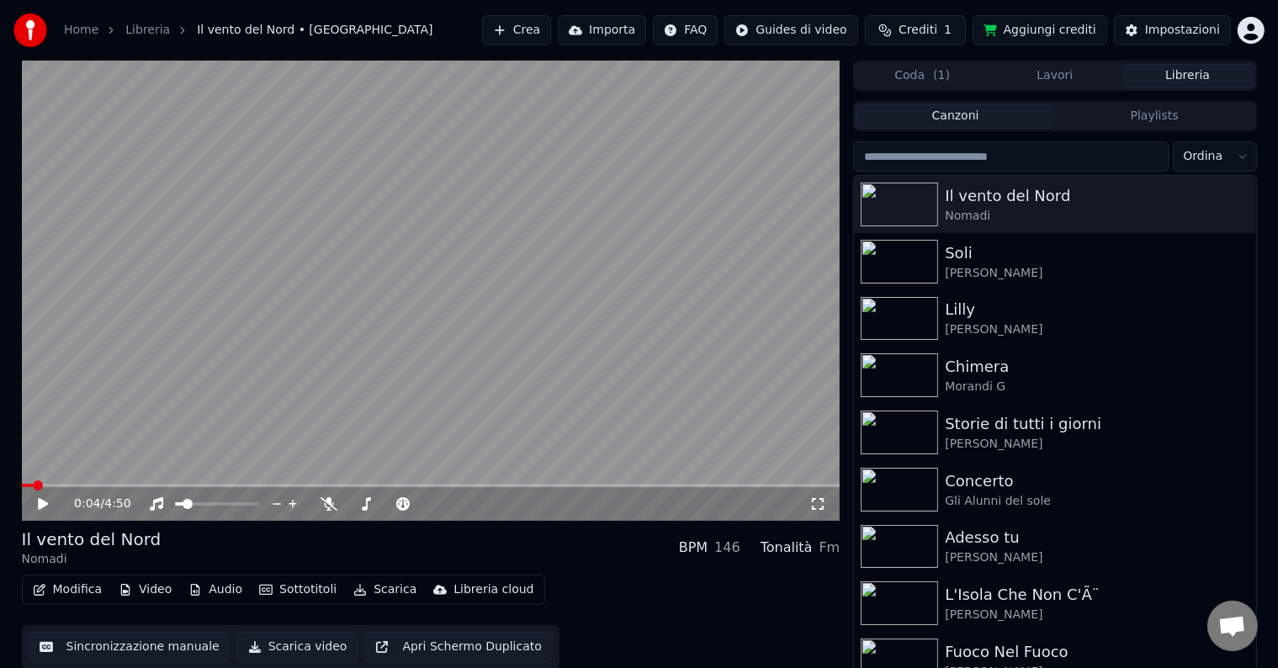
click at [89, 594] on button "Modifica" at bounding box center [67, 590] width 83 height 24
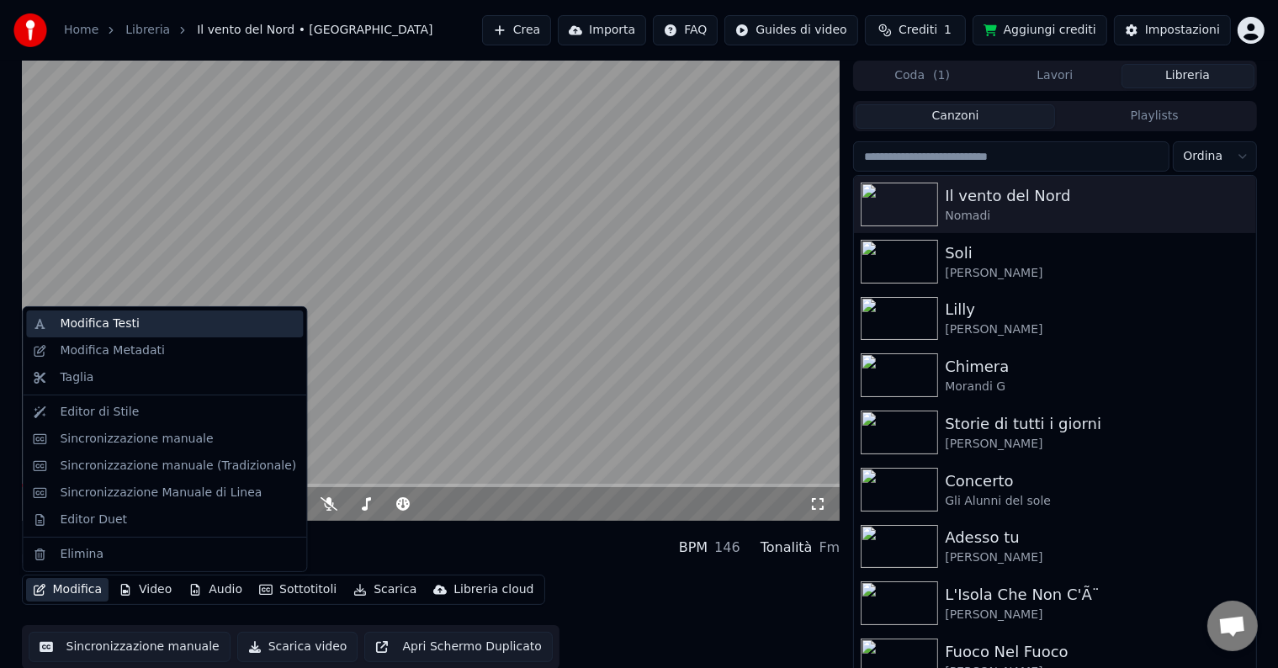
click at [130, 327] on div "Modifica Testi" at bounding box center [99, 324] width 79 height 17
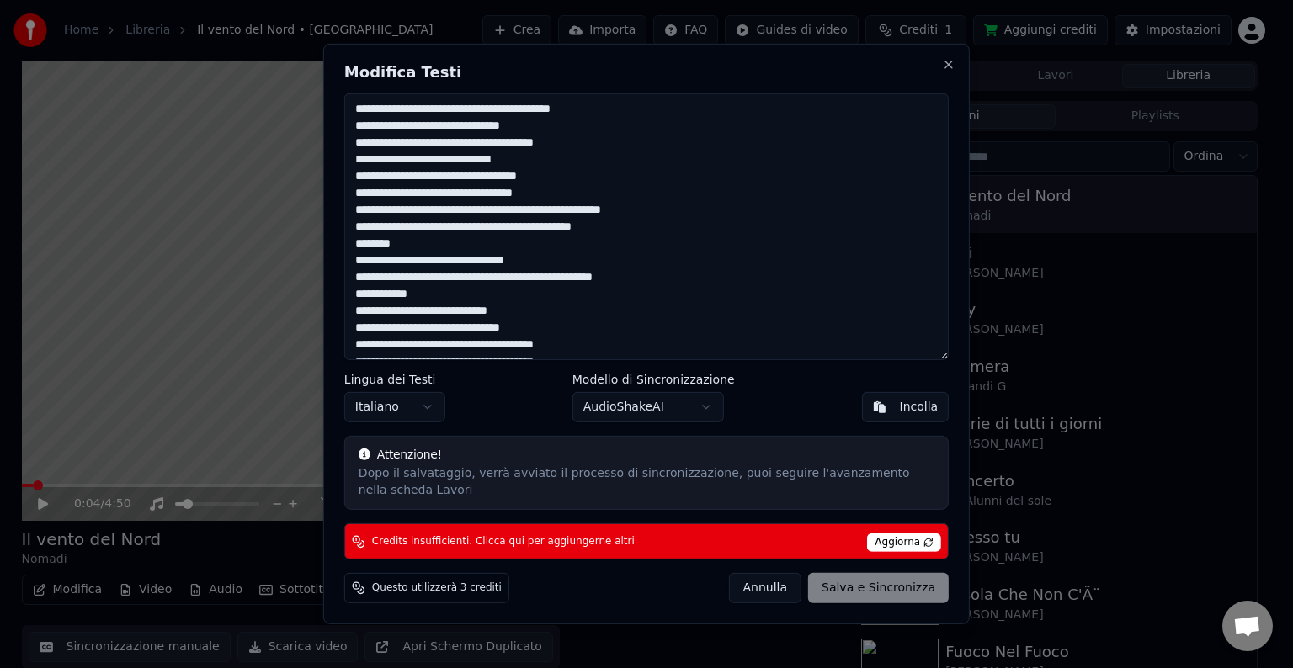
scroll to position [252, 0]
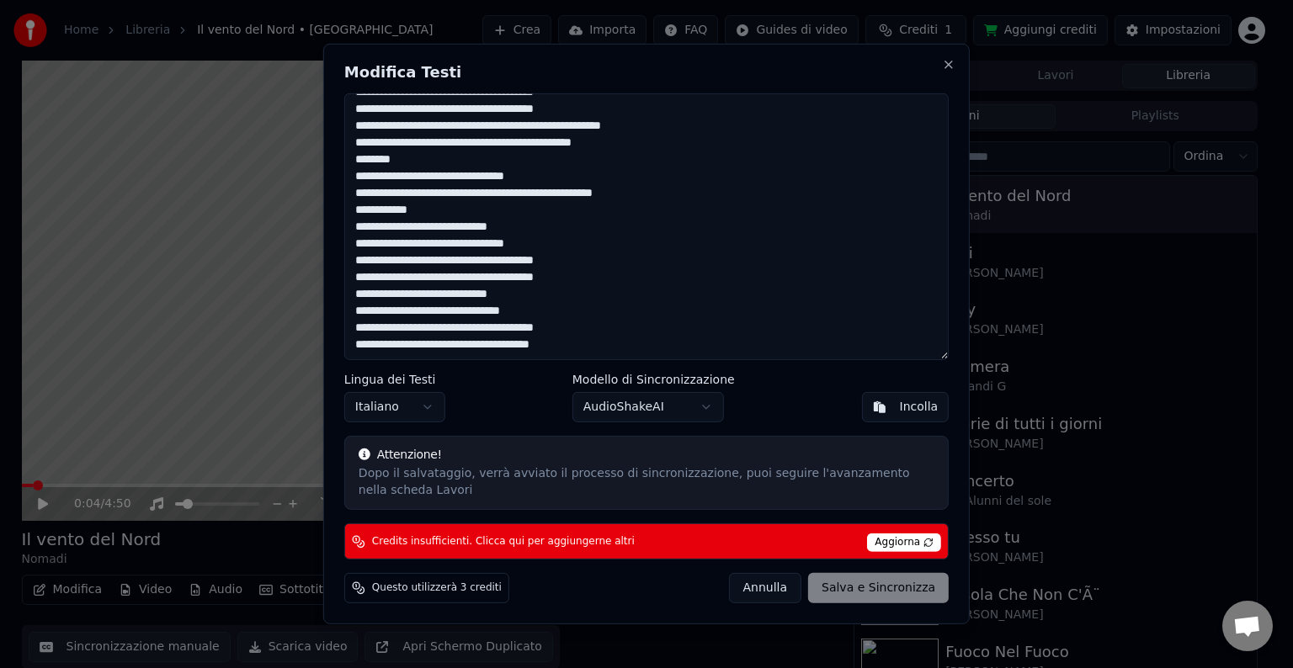
click at [592, 347] on textarea at bounding box center [646, 226] width 604 height 267
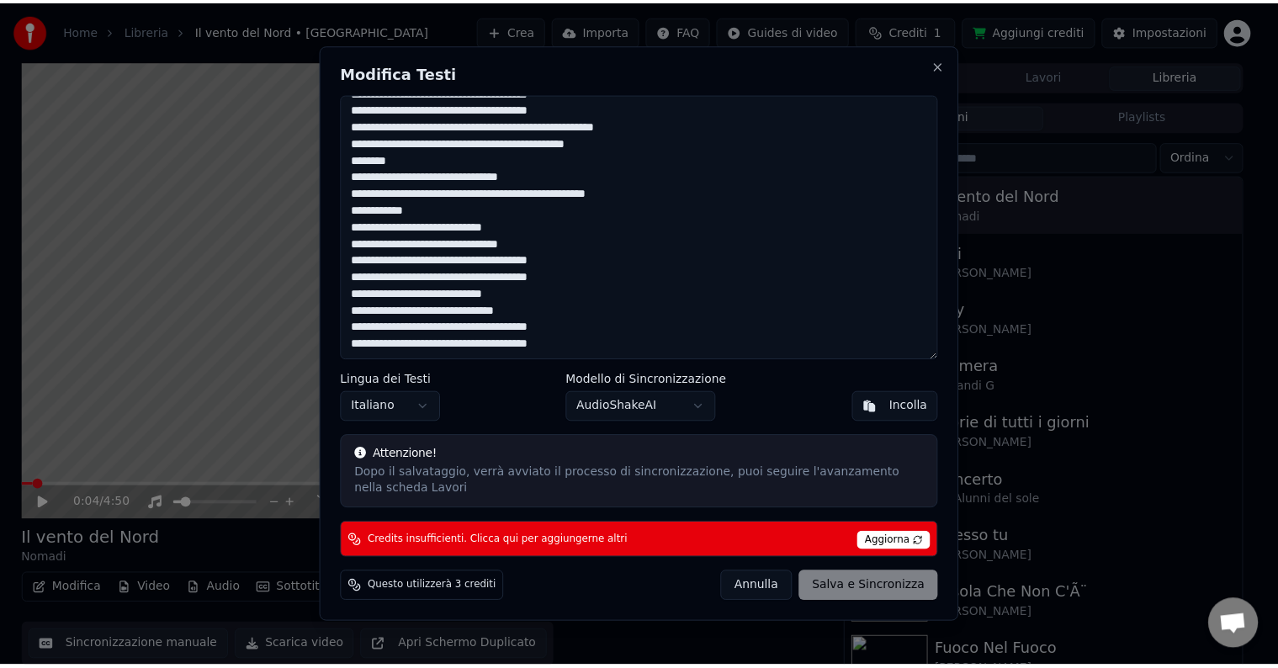
scroll to position [263, 0]
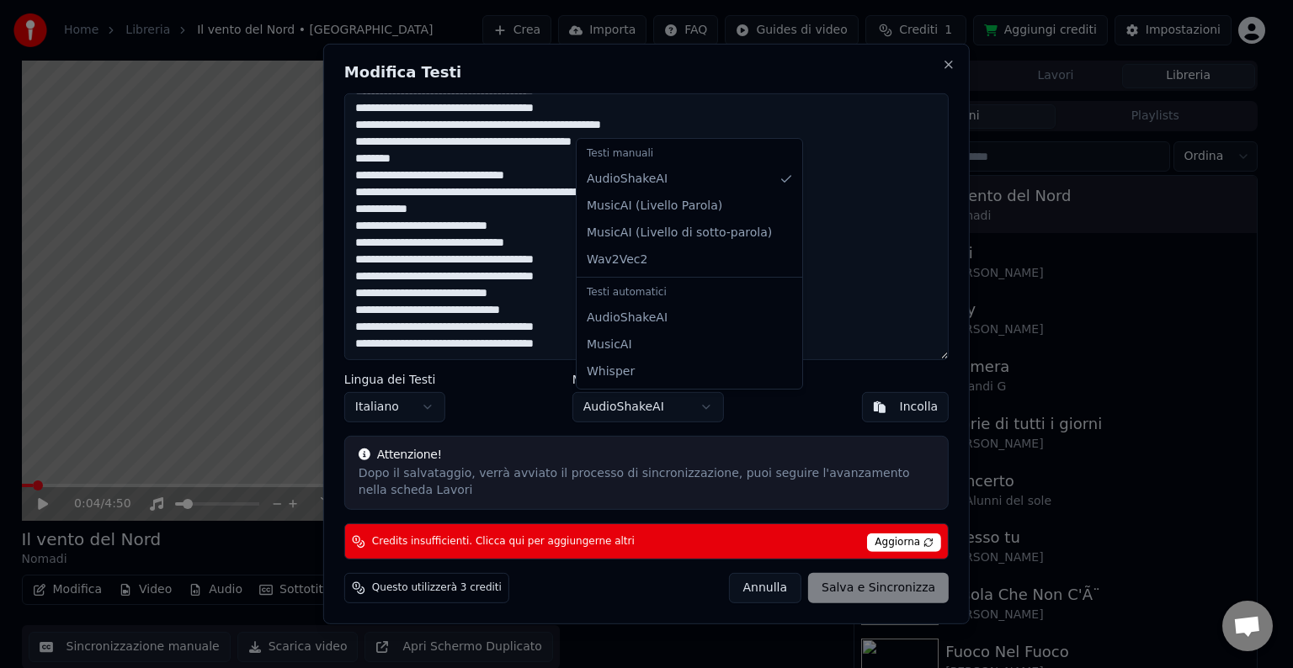
click at [722, 404] on body "Home Libreria Il vento del Nord • Nomadi Crea Importa FAQ Guides di video Credi…" at bounding box center [639, 334] width 1278 height 668
click at [722, 403] on body "Home Libreria Il vento del Nord • Nomadi Crea Importa FAQ Guides di video Credi…" at bounding box center [639, 334] width 1278 height 668
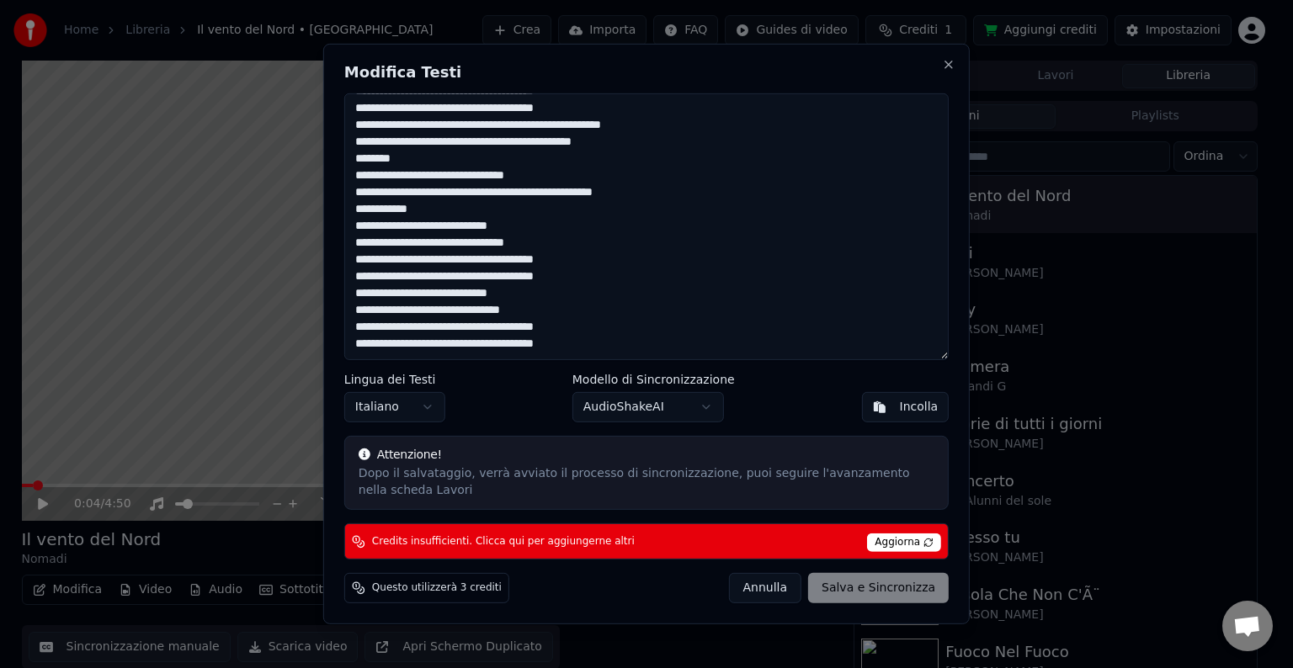
click at [465, 337] on textarea at bounding box center [646, 226] width 604 height 267
drag, startPoint x: 576, startPoint y: 334, endPoint x: 457, endPoint y: 334, distance: 119.5
click at [457, 334] on textarea at bounding box center [646, 226] width 604 height 267
click at [640, 323] on textarea at bounding box center [646, 226] width 604 height 267
click at [449, 298] on textarea at bounding box center [646, 226] width 604 height 267
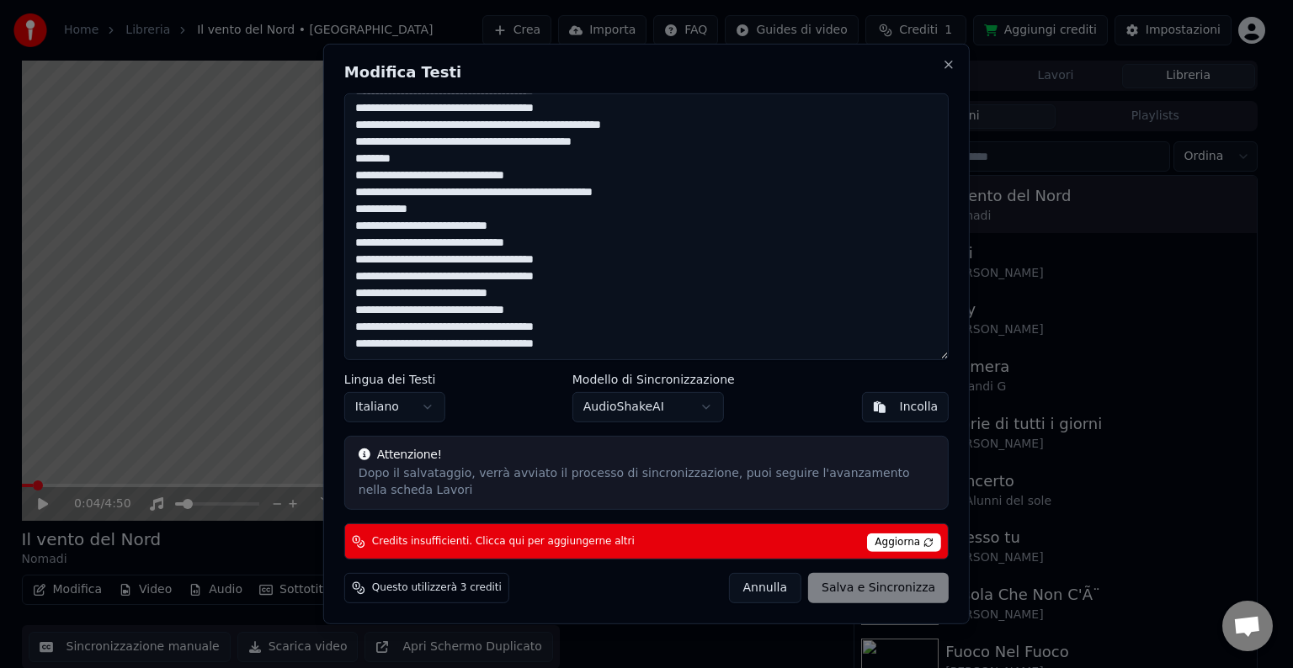
click at [769, 588] on button "Annulla" at bounding box center [764, 588] width 73 height 30
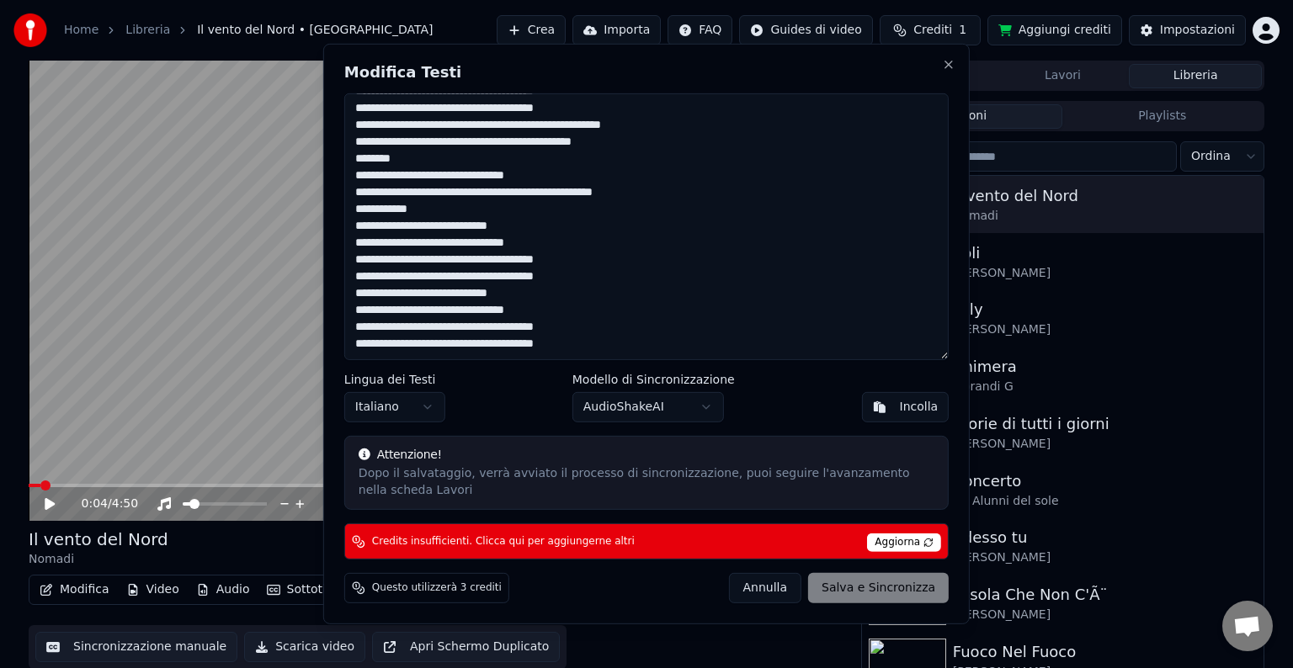
type textarea "**********"
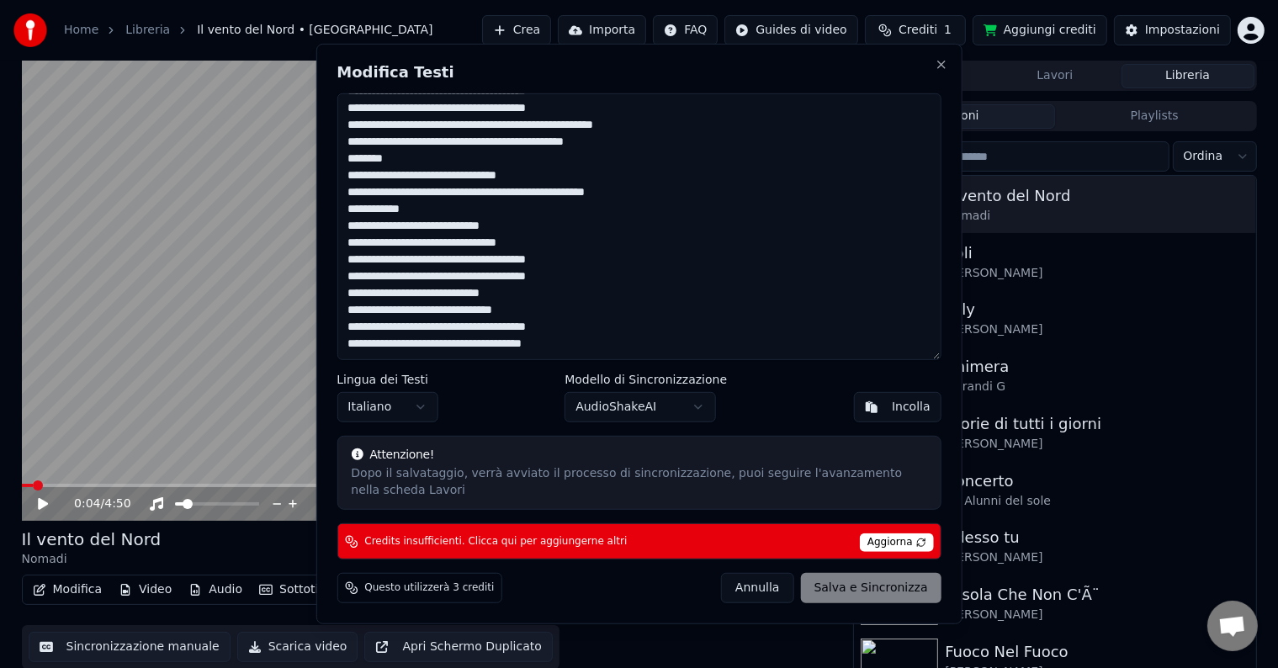
scroll to position [252, 0]
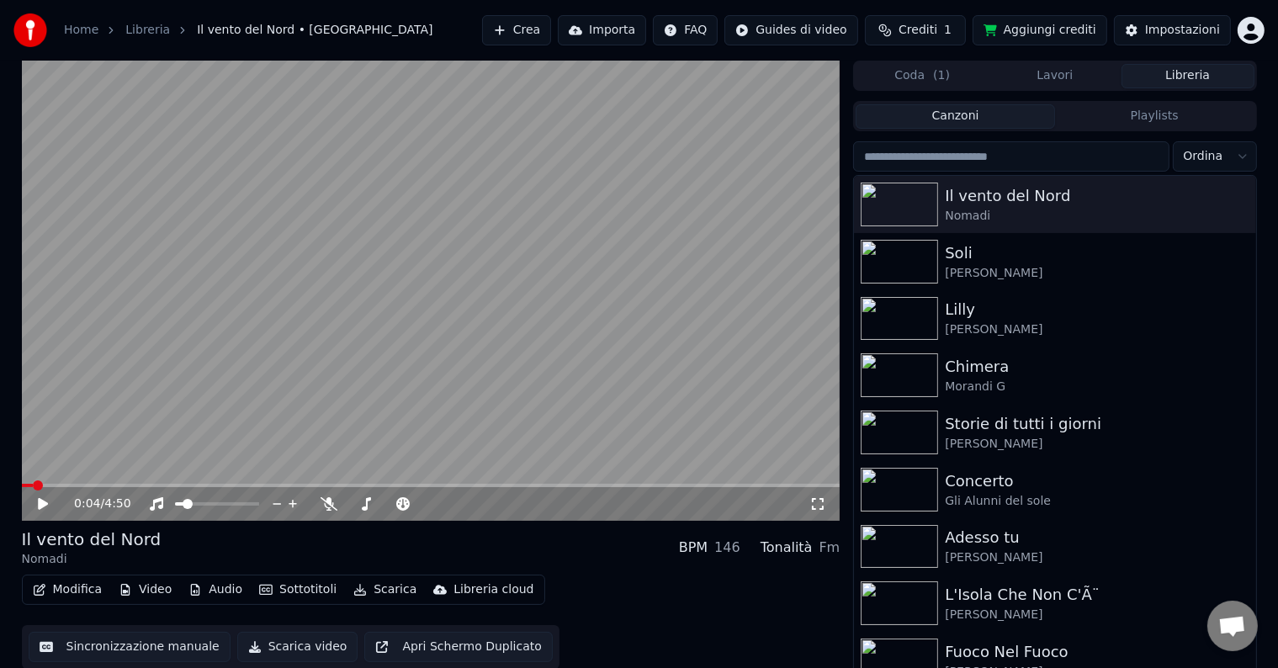
click at [173, 649] on button "Sincronizzazione manuale" at bounding box center [130, 647] width 202 height 30
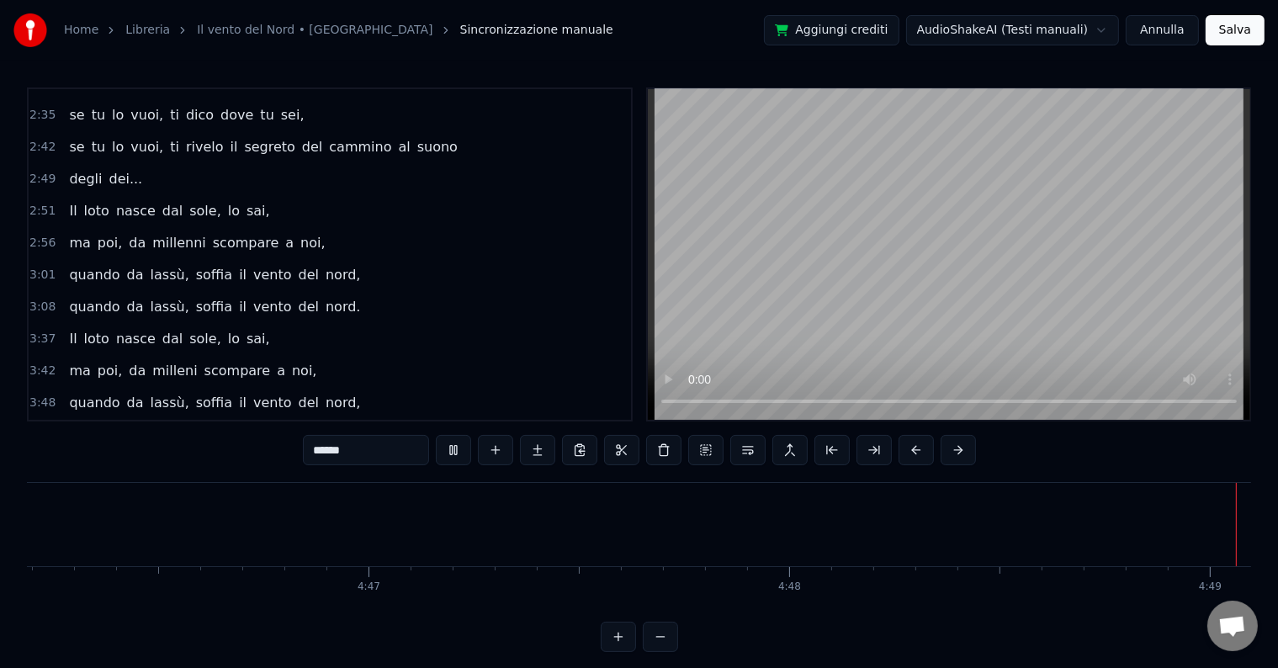
scroll to position [0, 121072]
click at [338, 419] on div "3:54 quando da lassù, soffia il vento del nord" at bounding box center [330, 435] width 603 height 32
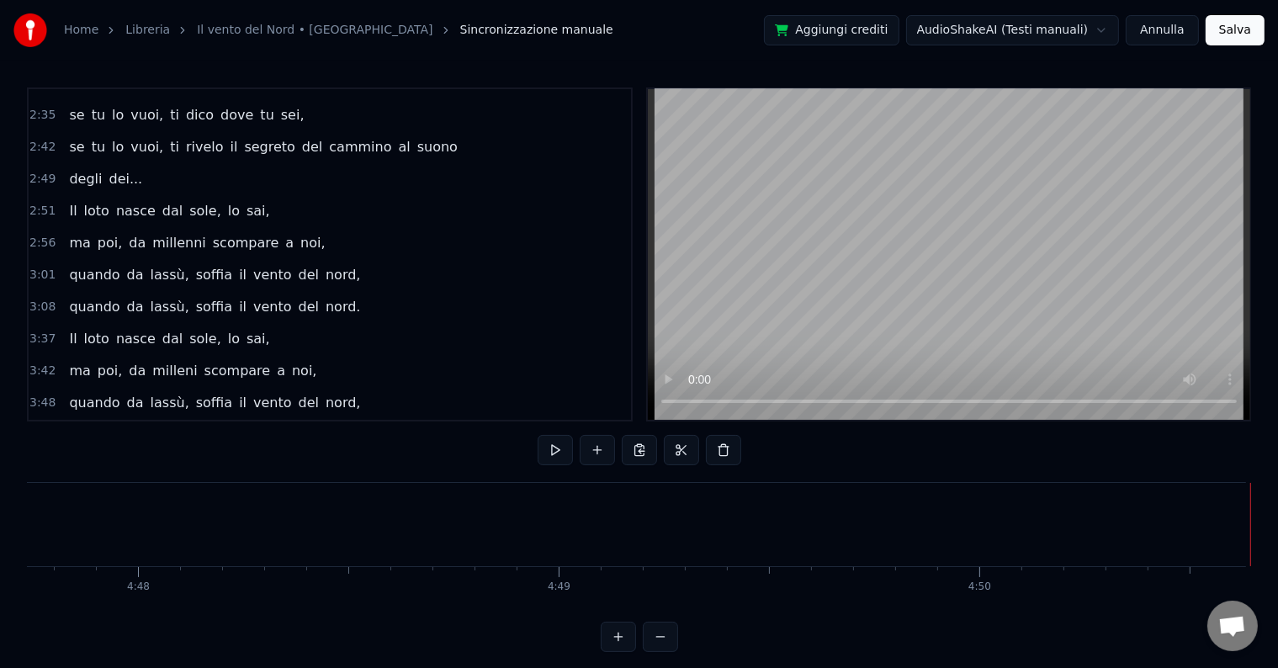
drag, startPoint x: 322, startPoint y: 401, endPoint x: 308, endPoint y: 403, distance: 14.5
click at [308, 420] on div "quando da lassù, soffia il vento del nord" at bounding box center [212, 435] width 300 height 30
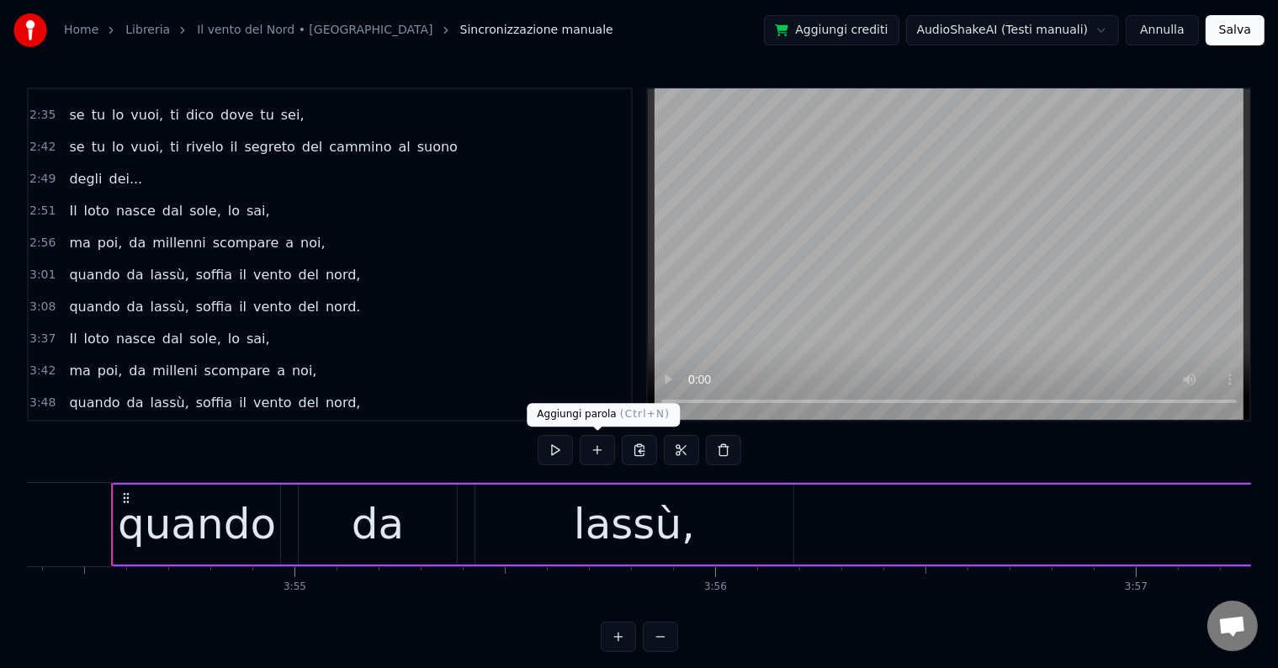
click at [605, 454] on button at bounding box center [597, 450] width 35 height 30
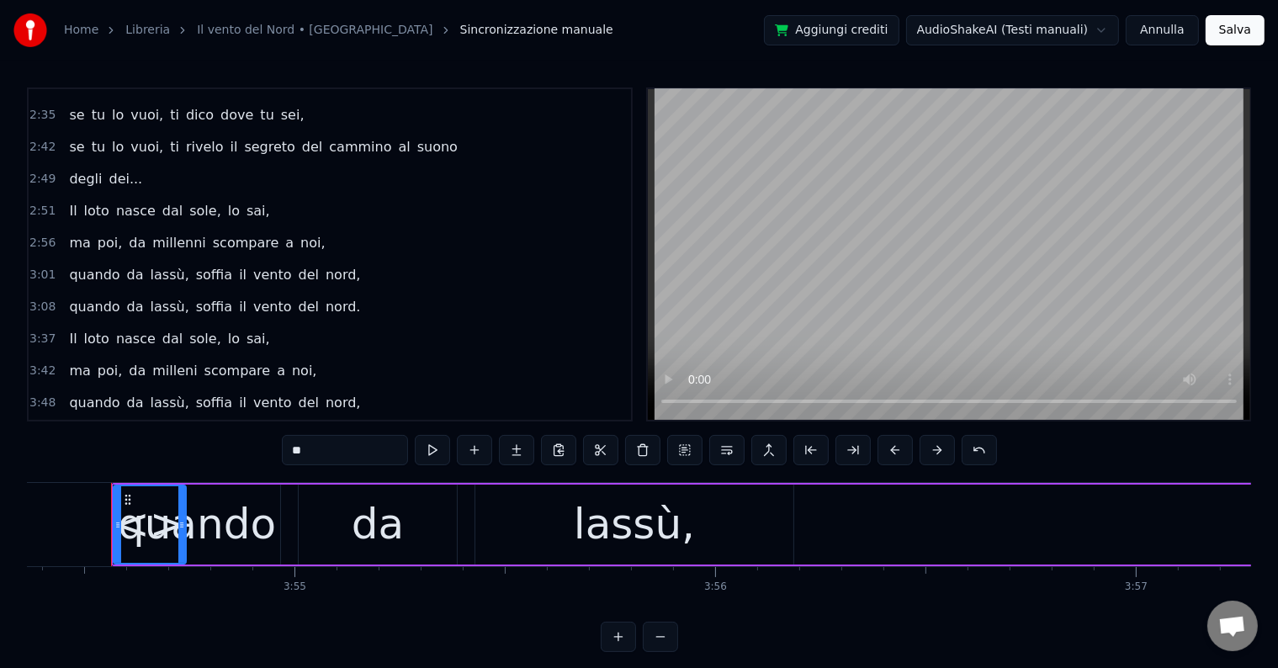
scroll to position [25, 0]
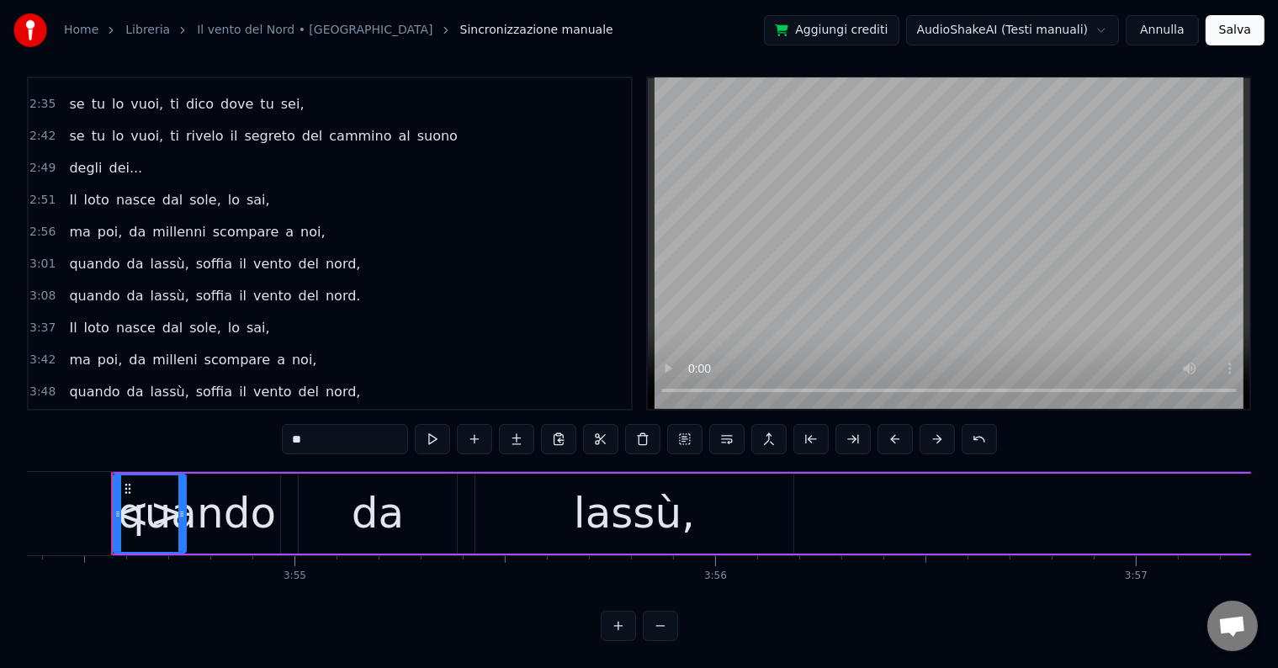
click at [67, 414] on span "<>" at bounding box center [80, 423] width 26 height 19
click at [506, 376] on div "3:48 quando da lassù, soffia il vento del nord," at bounding box center [330, 392] width 603 height 32
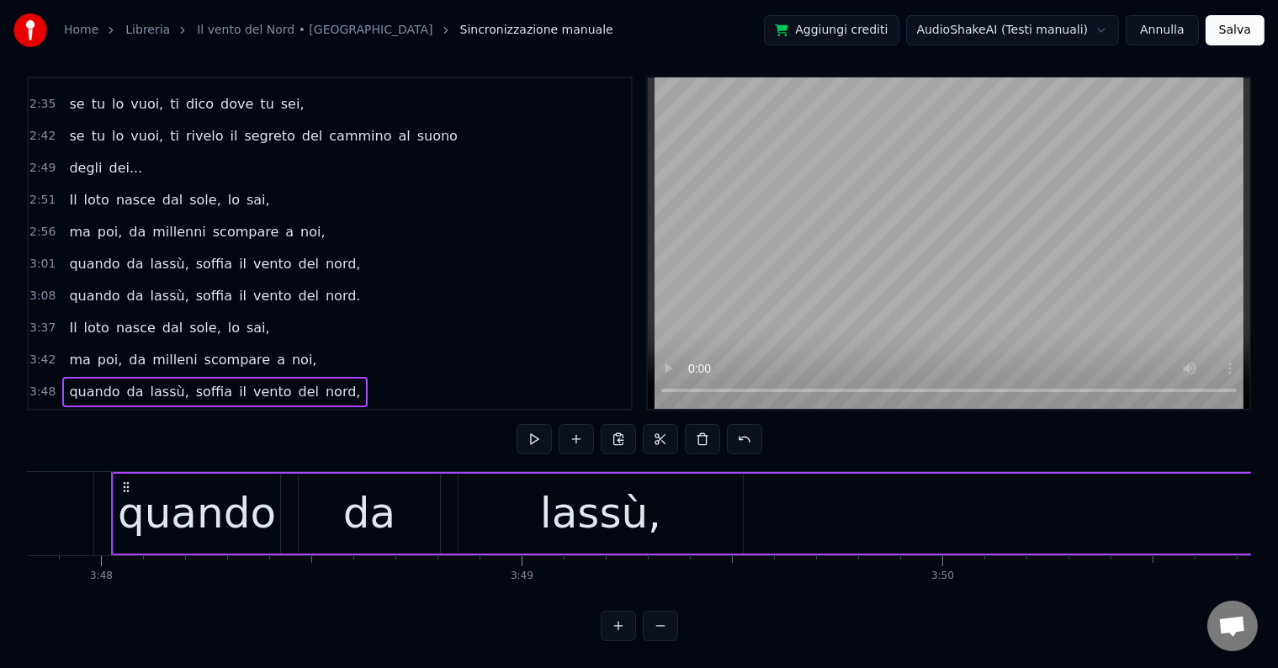
click at [367, 408] on div "3:54 <> quando da lassù, soffia il vento del nord" at bounding box center [330, 424] width 603 height 32
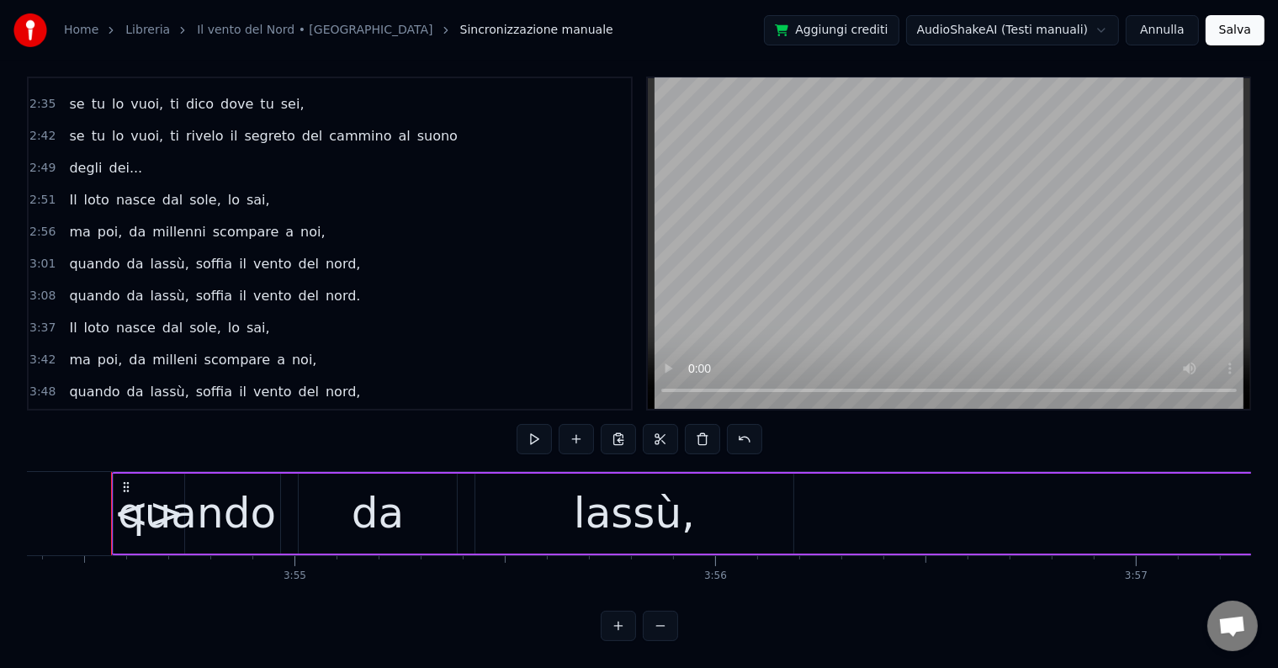
click at [418, 408] on div "3:54 <> quando da lassù, soffia il vento del nord" at bounding box center [330, 424] width 603 height 32
click at [353, 414] on span "nord" at bounding box center [370, 423] width 34 height 19
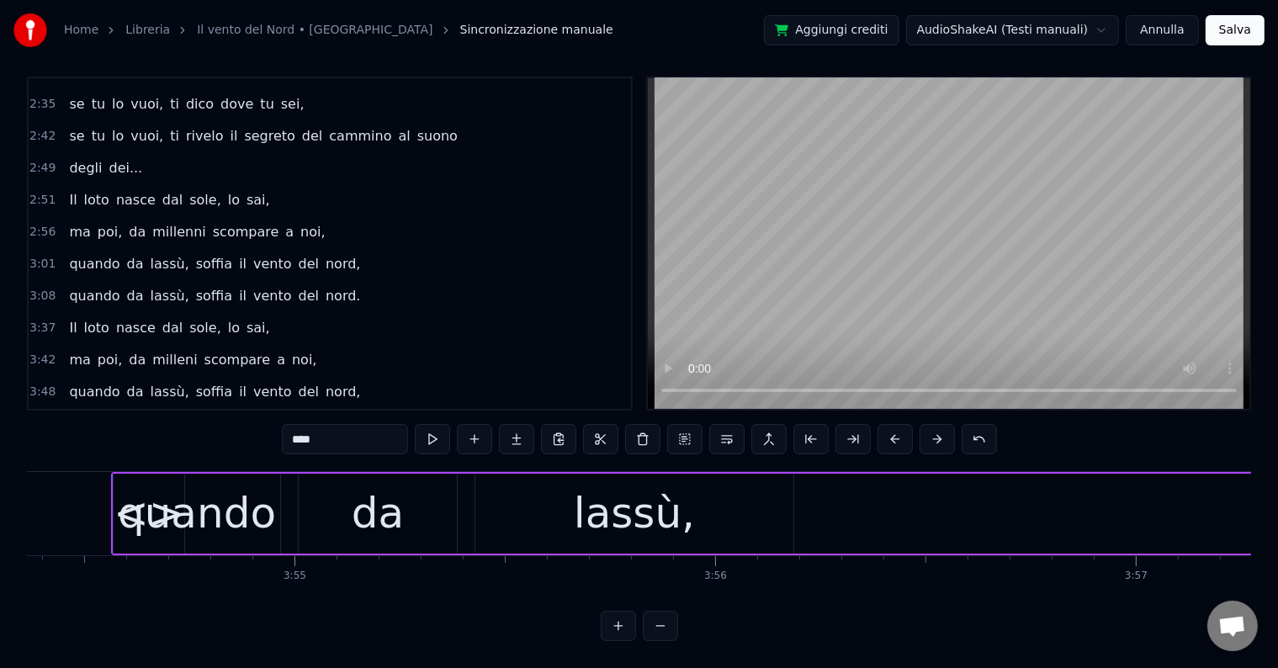
scroll to position [0, 119642]
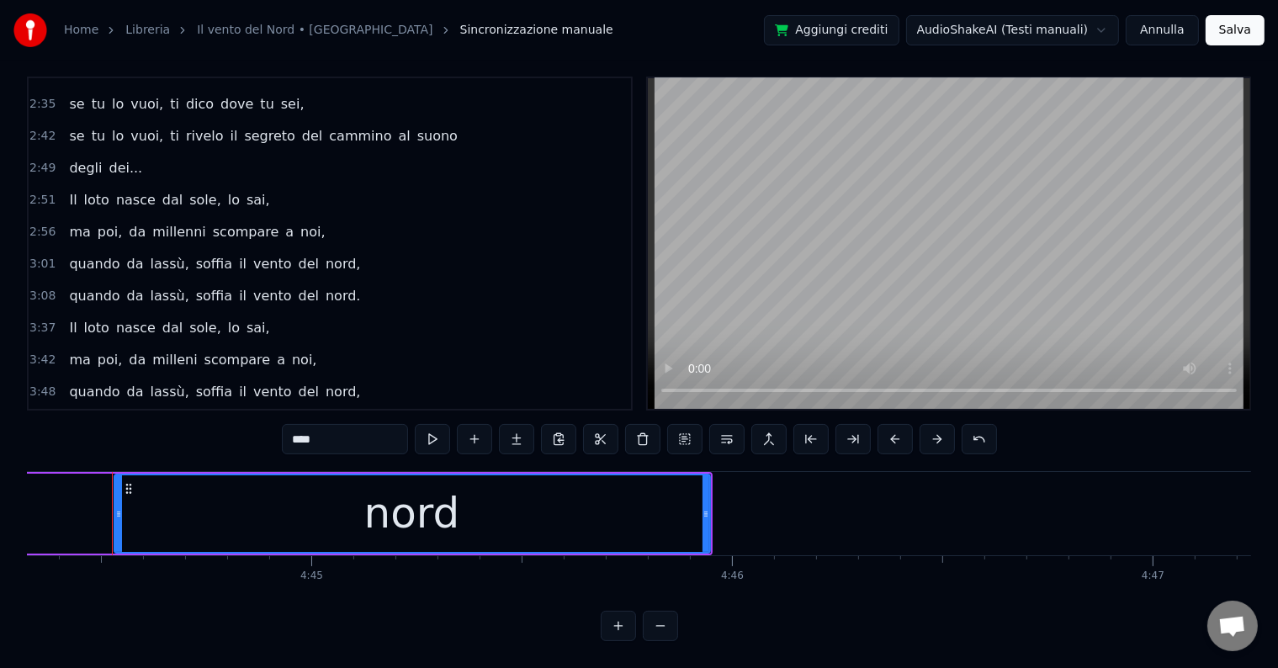
click at [353, 414] on span "nord" at bounding box center [370, 423] width 34 height 19
click at [430, 426] on button at bounding box center [432, 439] width 35 height 30
